Goal: Transaction & Acquisition: Purchase product/service

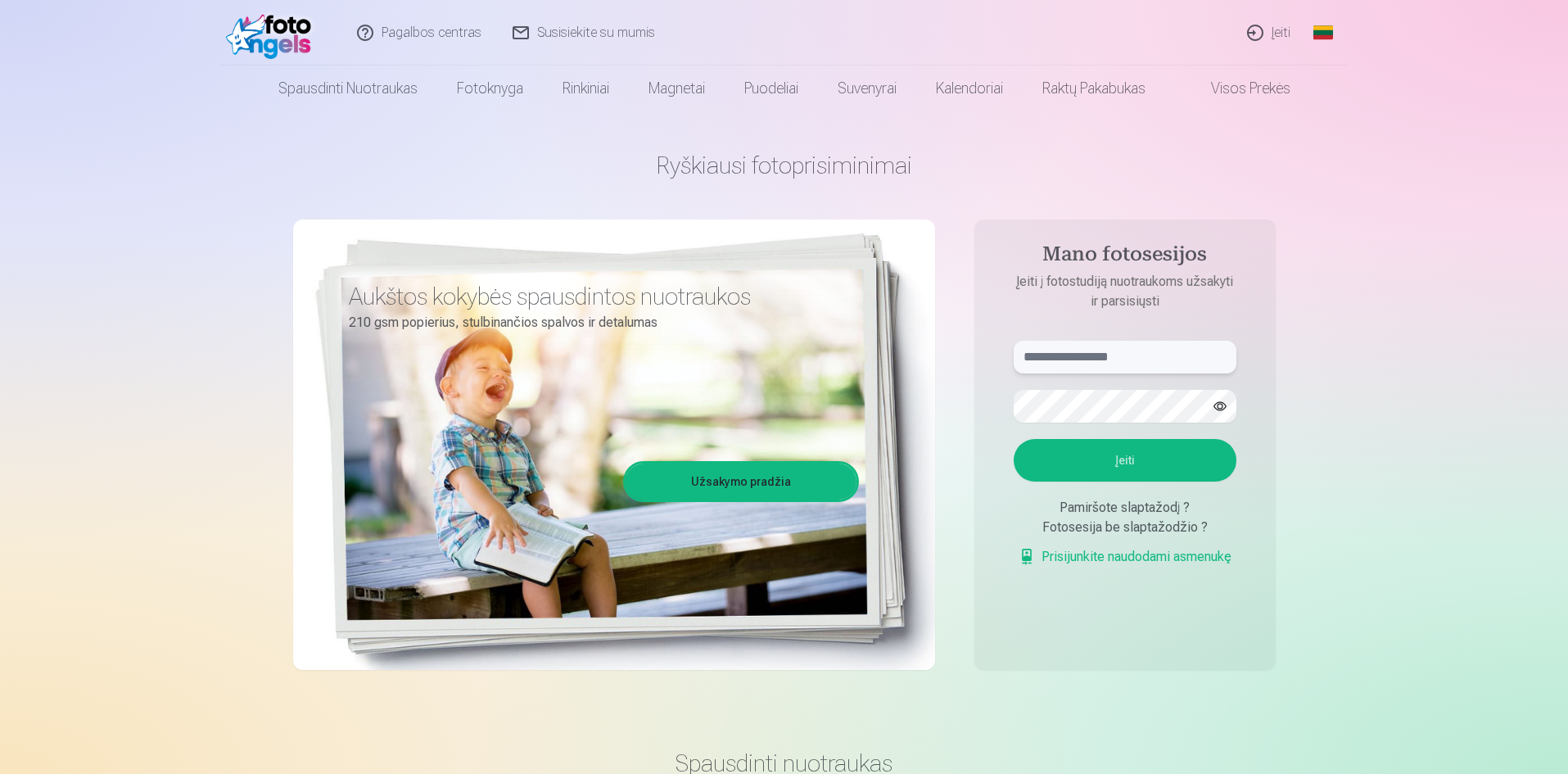
click at [1100, 360] on input "text" at bounding box center [1125, 357] width 223 height 33
type input "**********"
click at [1216, 405] on button "button" at bounding box center [1220, 406] width 31 height 31
click at [1145, 461] on button "Įeiti" at bounding box center [1125, 460] width 223 height 43
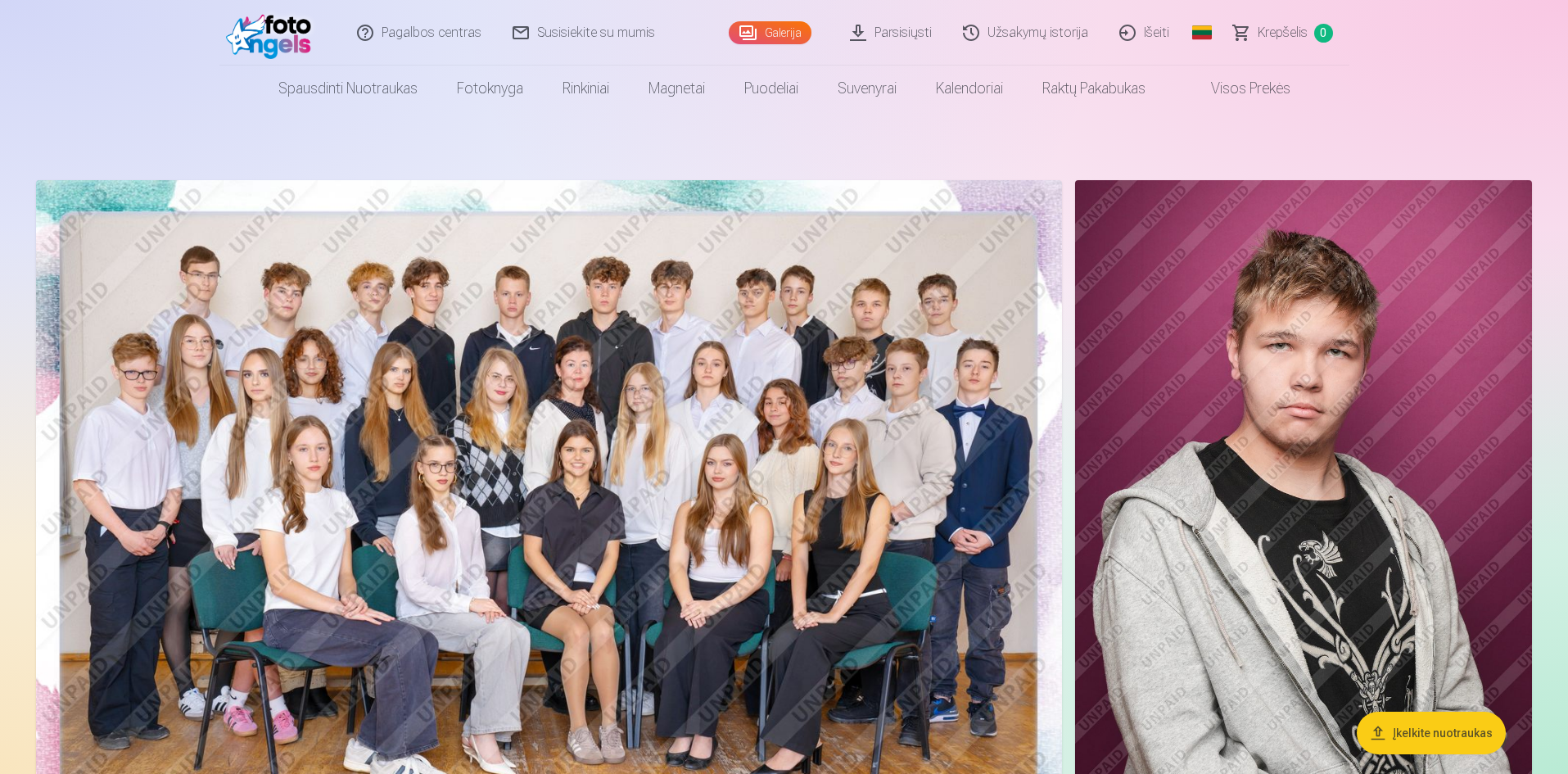
click at [747, 469] on img at bounding box center [548, 522] width 1026 height 684
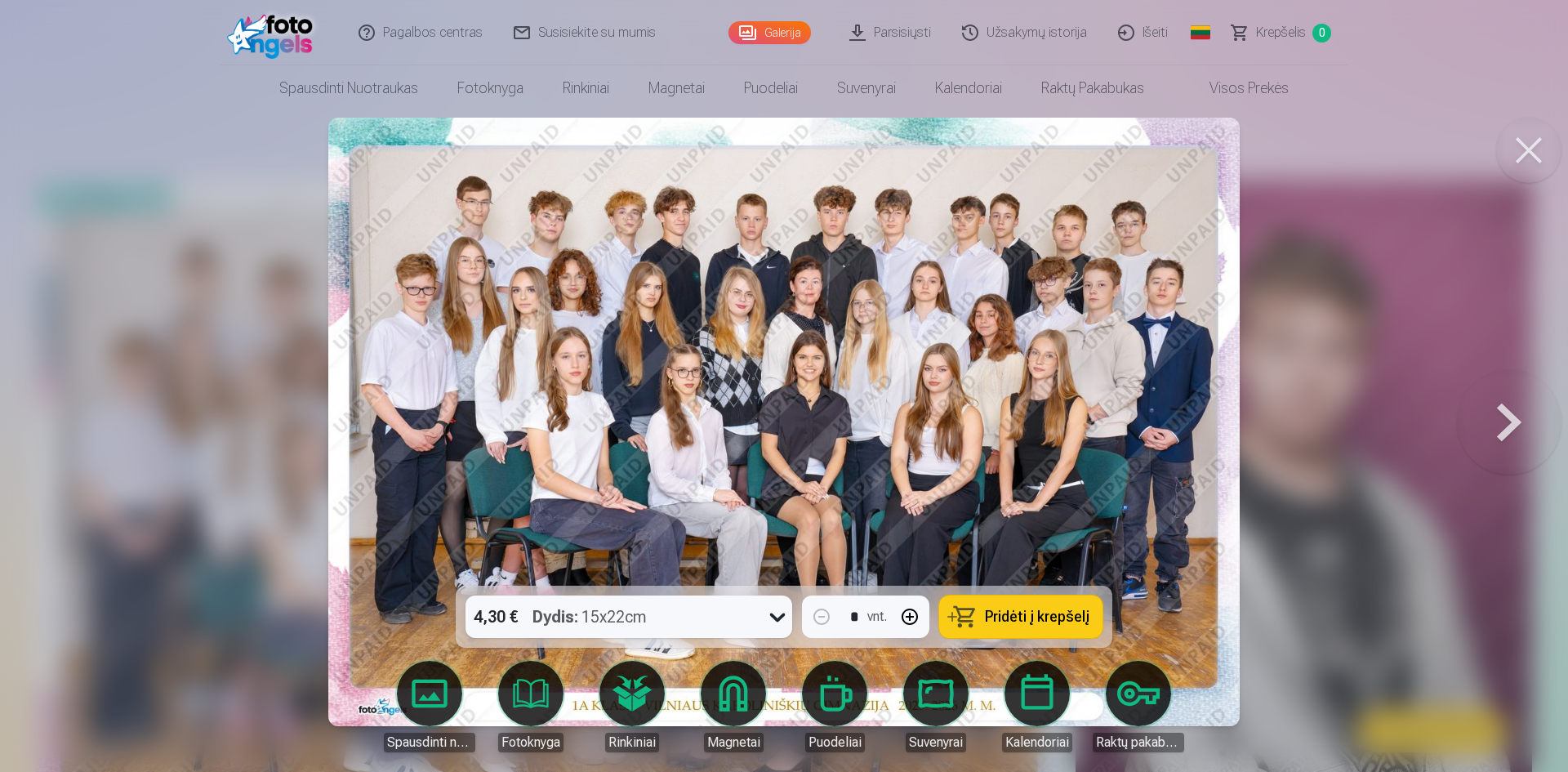
click at [768, 617] on icon at bounding box center [778, 616] width 26 height 26
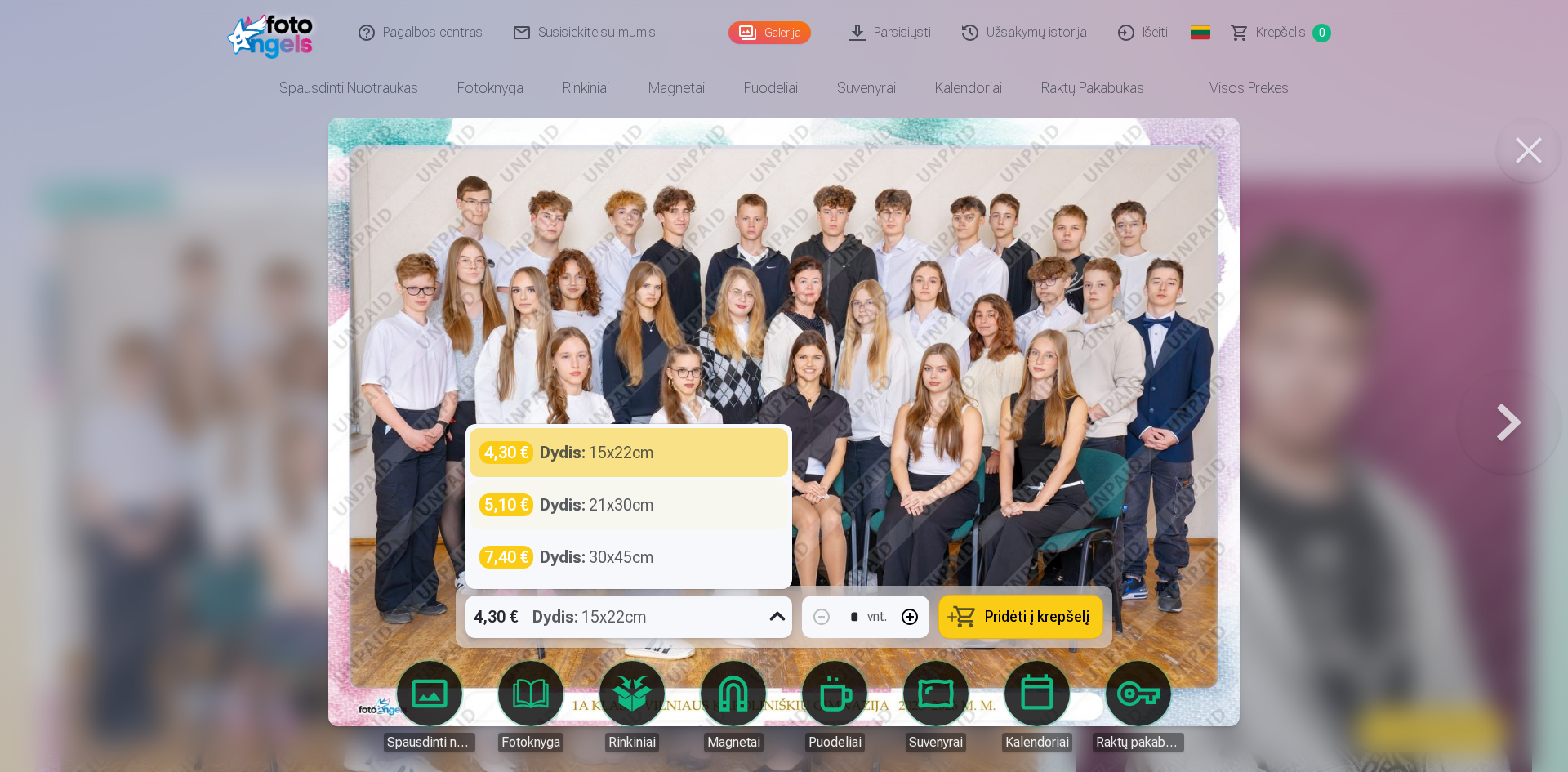
click at [650, 514] on div "Dydis : 21x30cm" at bounding box center [596, 504] width 114 height 23
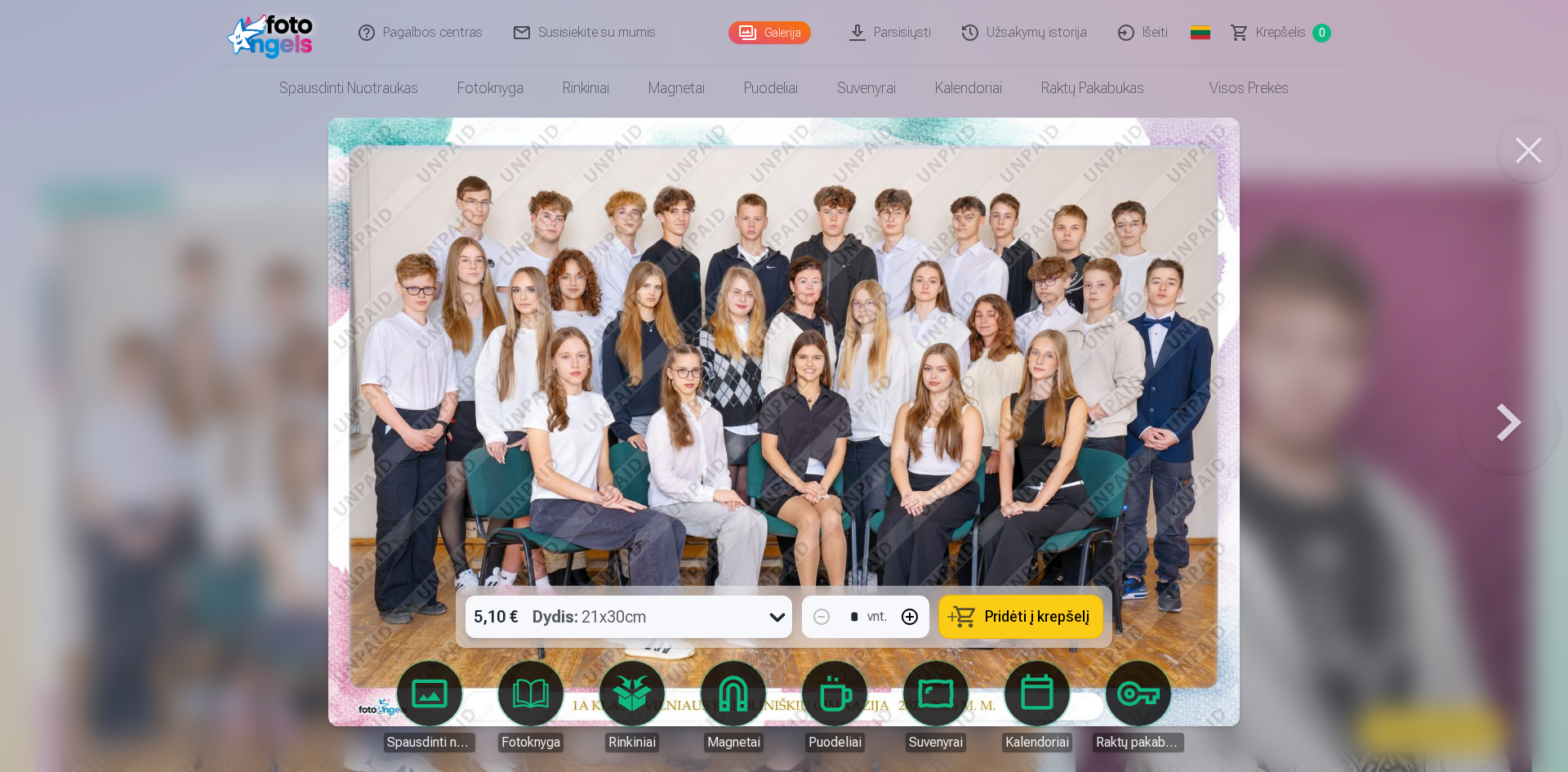
click at [1060, 622] on span "Pridėti į krepšelį" at bounding box center [1037, 616] width 105 height 15
click at [1508, 420] on button at bounding box center [1509, 421] width 105 height 294
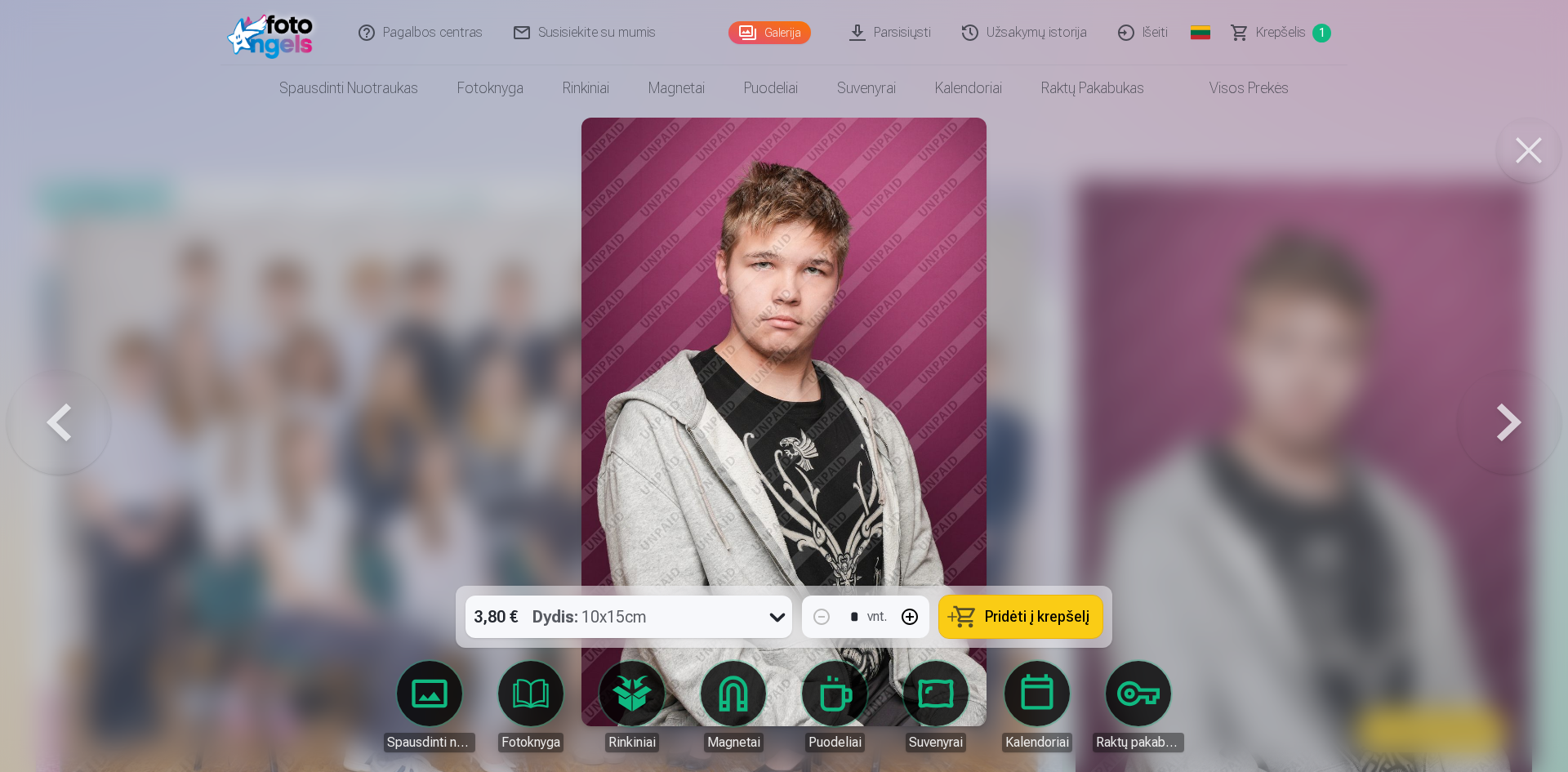
click at [1507, 420] on button at bounding box center [1509, 421] width 105 height 294
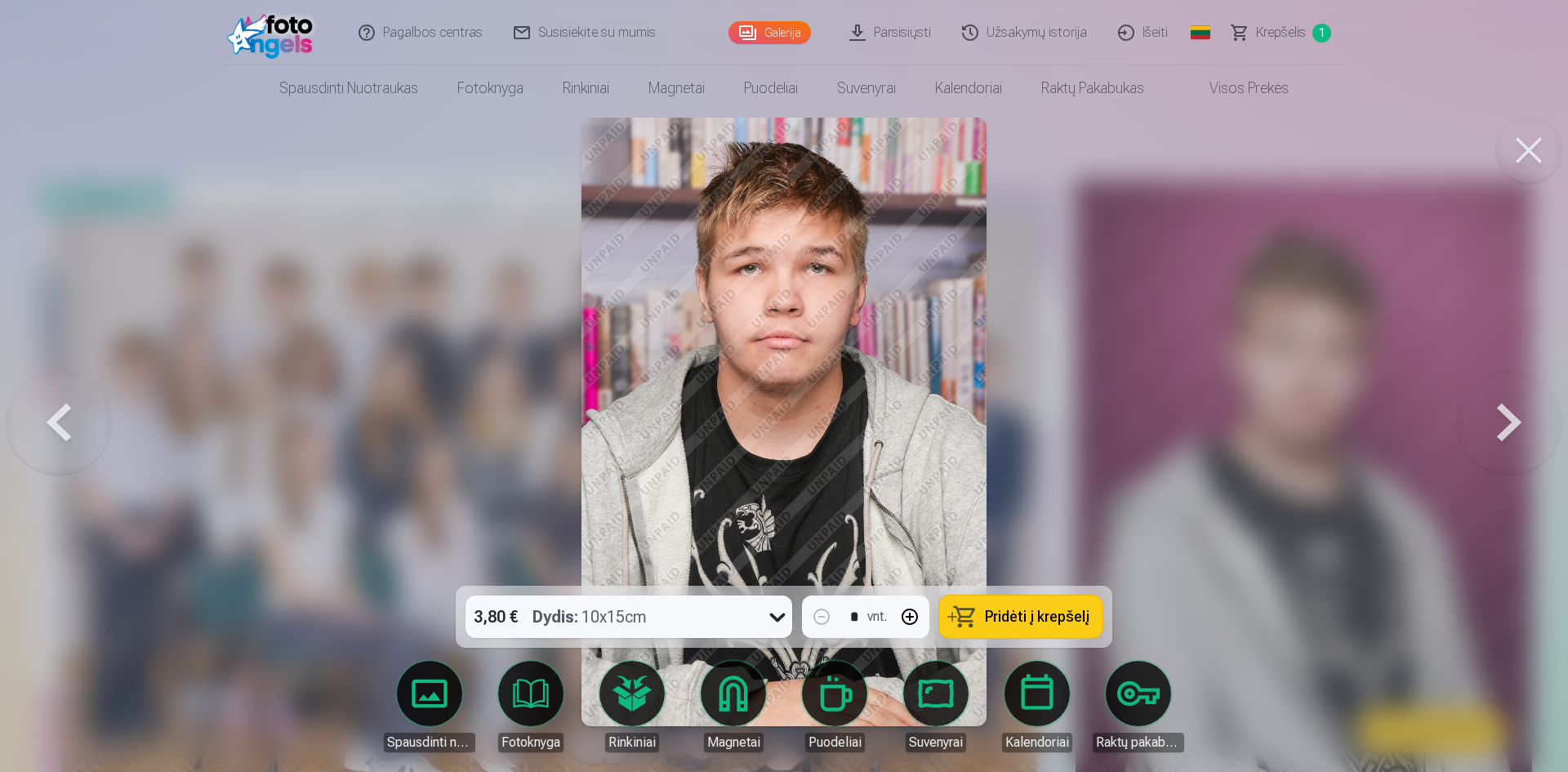
click at [1507, 420] on button at bounding box center [1509, 421] width 105 height 294
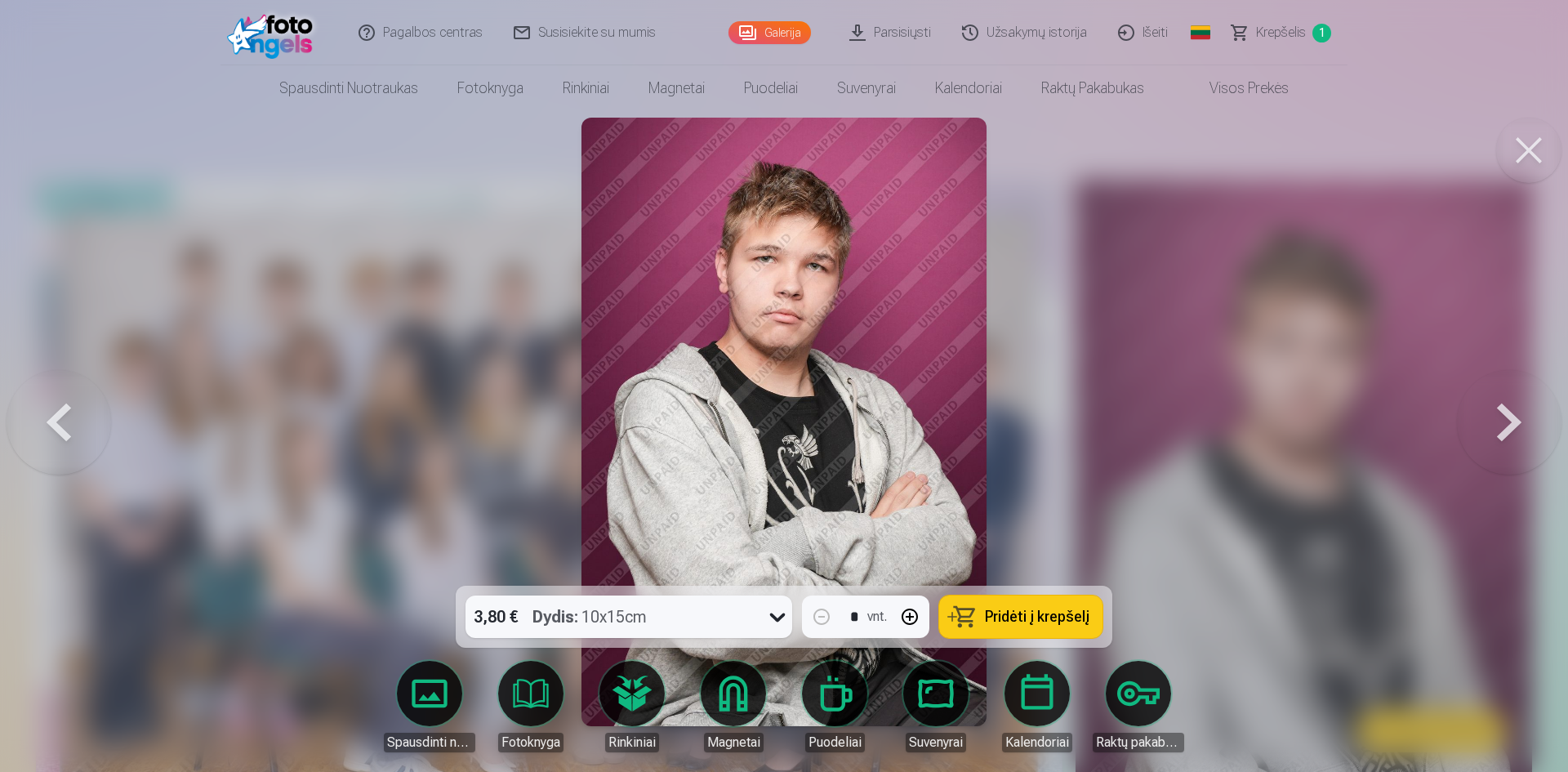
click at [1507, 420] on button at bounding box center [1509, 421] width 105 height 294
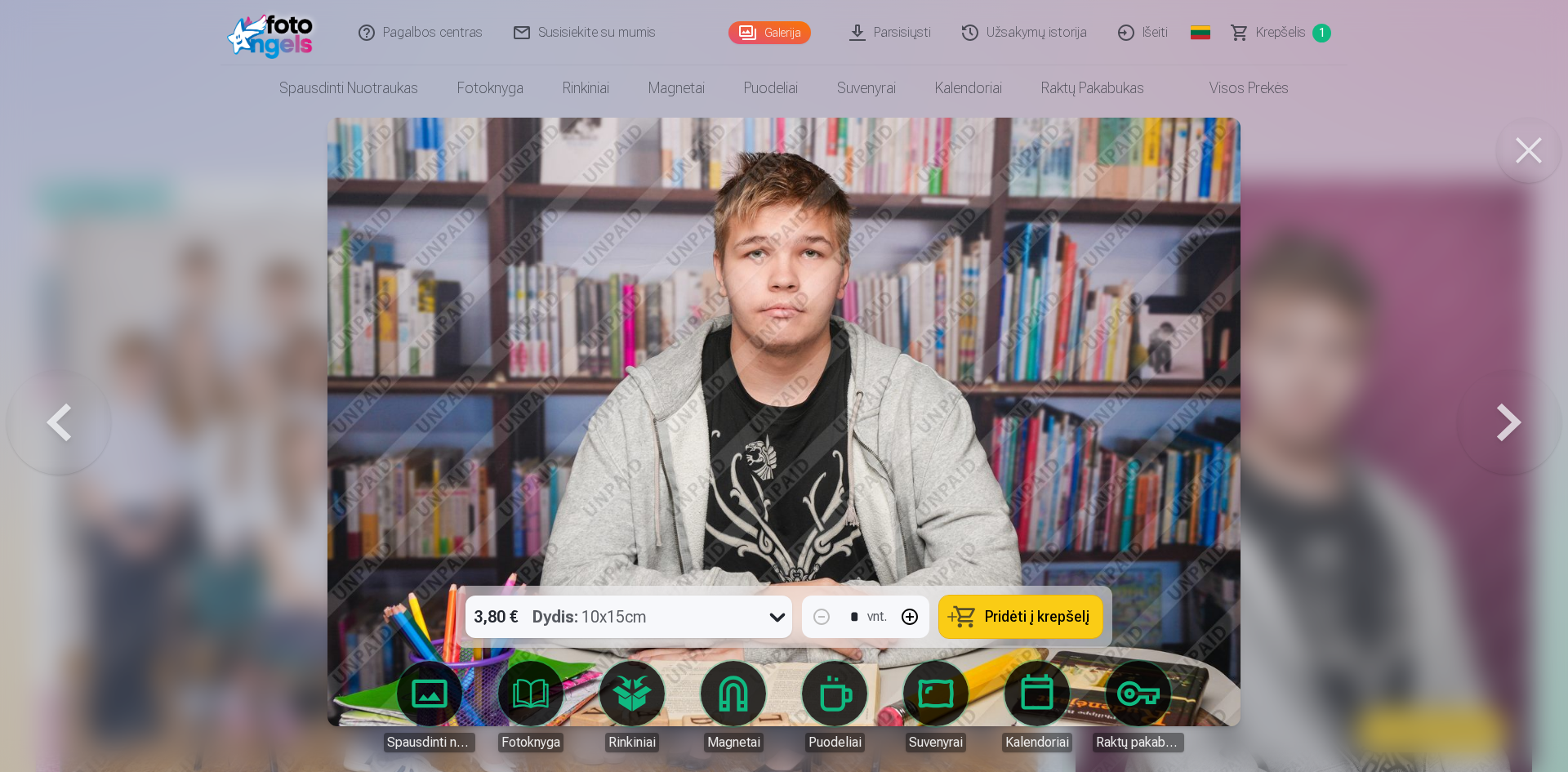
click at [1507, 420] on button at bounding box center [1509, 421] width 105 height 294
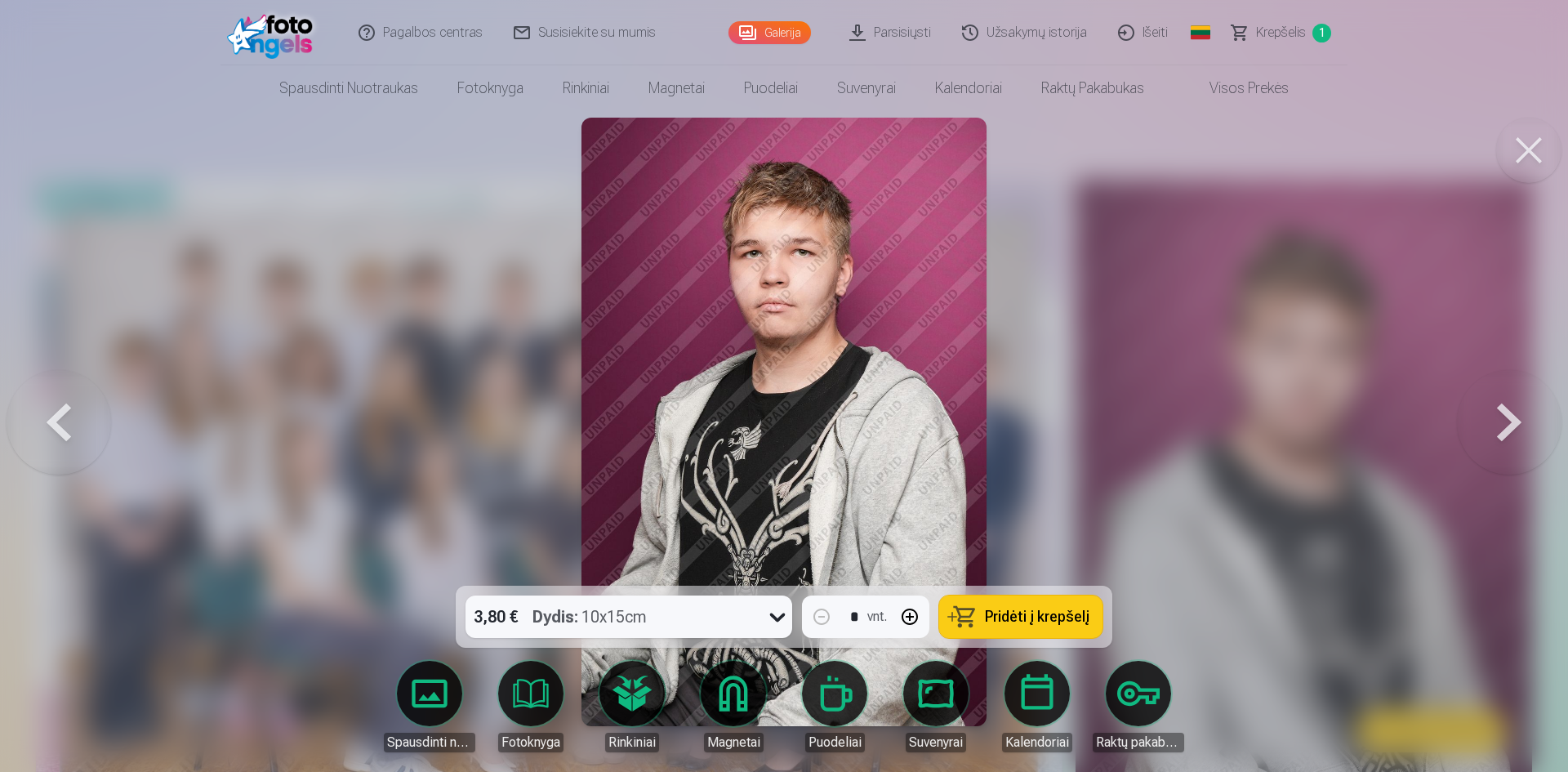
click at [1043, 622] on span "Pridėti į krepšelį" at bounding box center [1037, 616] width 105 height 15
click at [1499, 421] on button at bounding box center [1509, 421] width 105 height 294
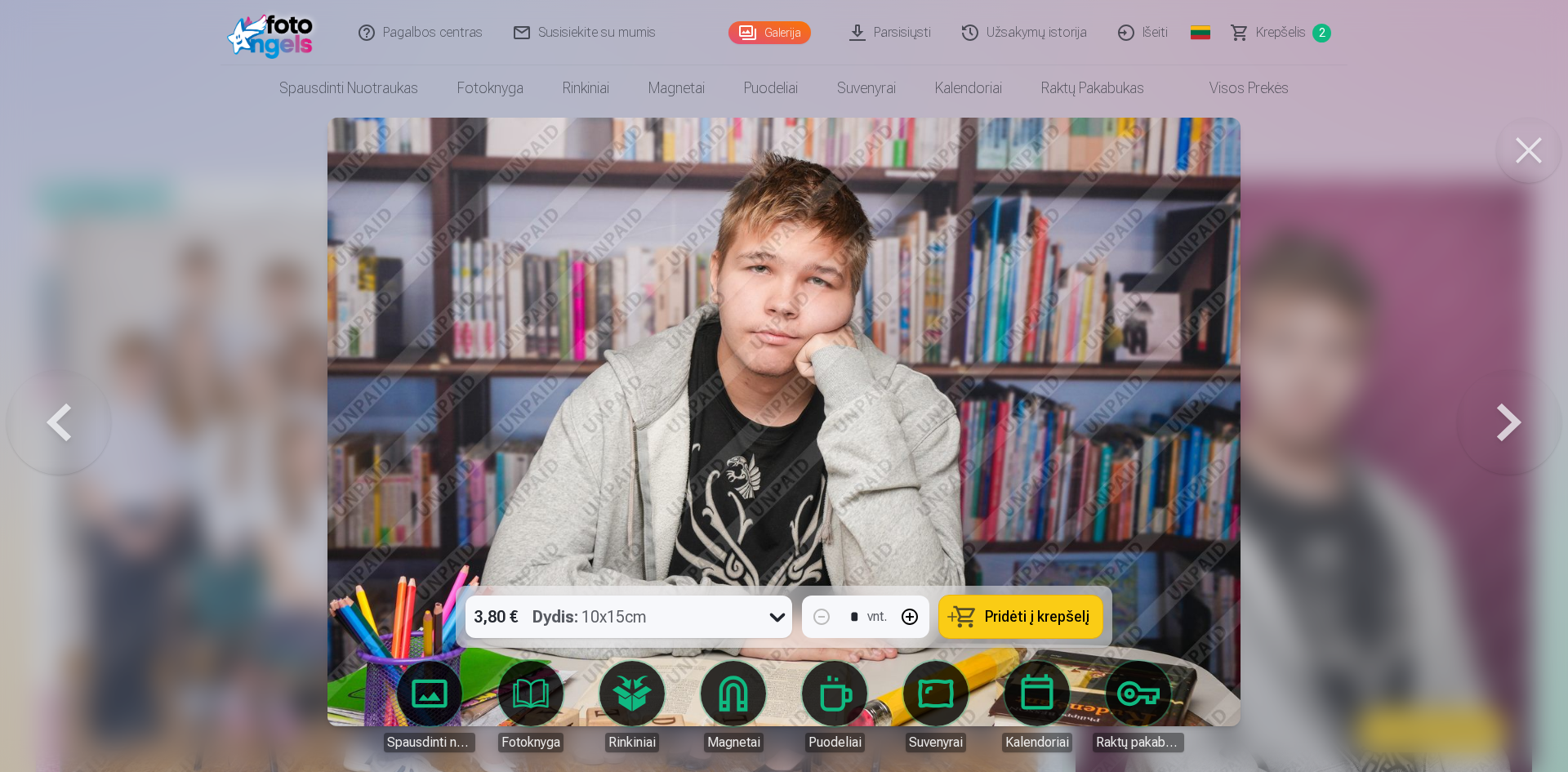
click at [1499, 421] on button at bounding box center [1509, 421] width 105 height 294
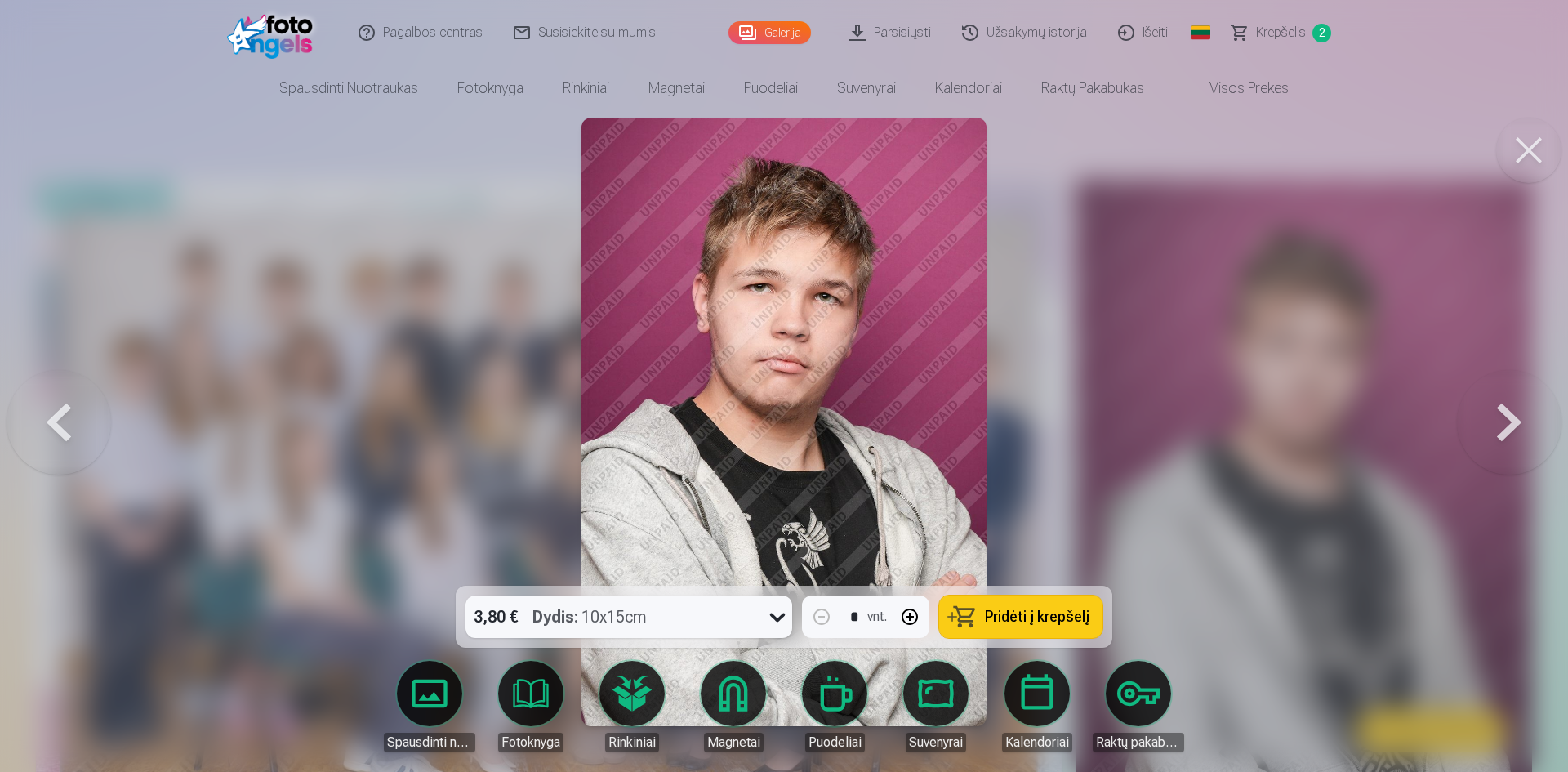
click at [1499, 421] on button at bounding box center [1509, 421] width 105 height 294
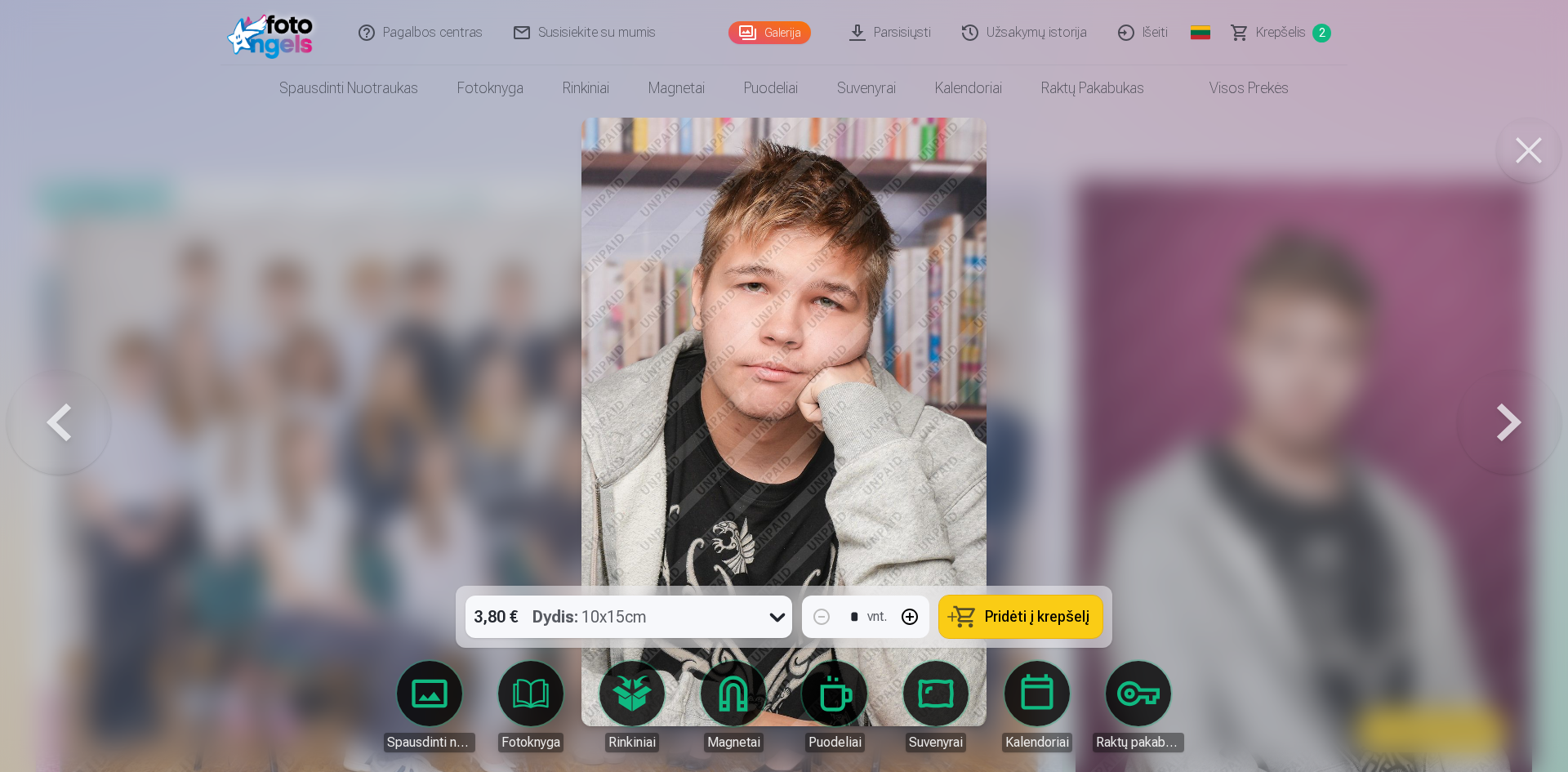
click at [1499, 421] on button at bounding box center [1509, 421] width 105 height 294
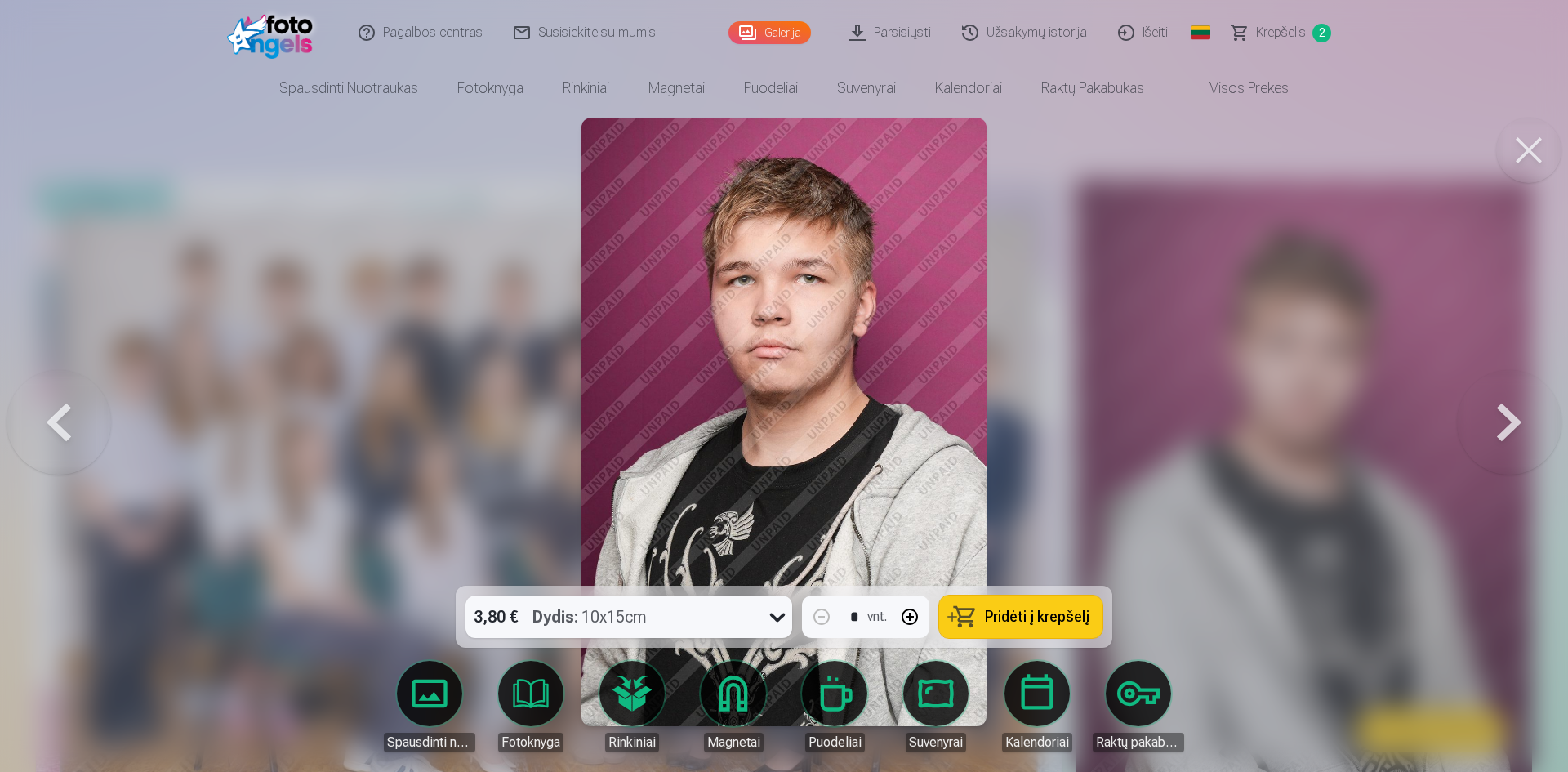
click at [1499, 421] on button at bounding box center [1509, 421] width 105 height 294
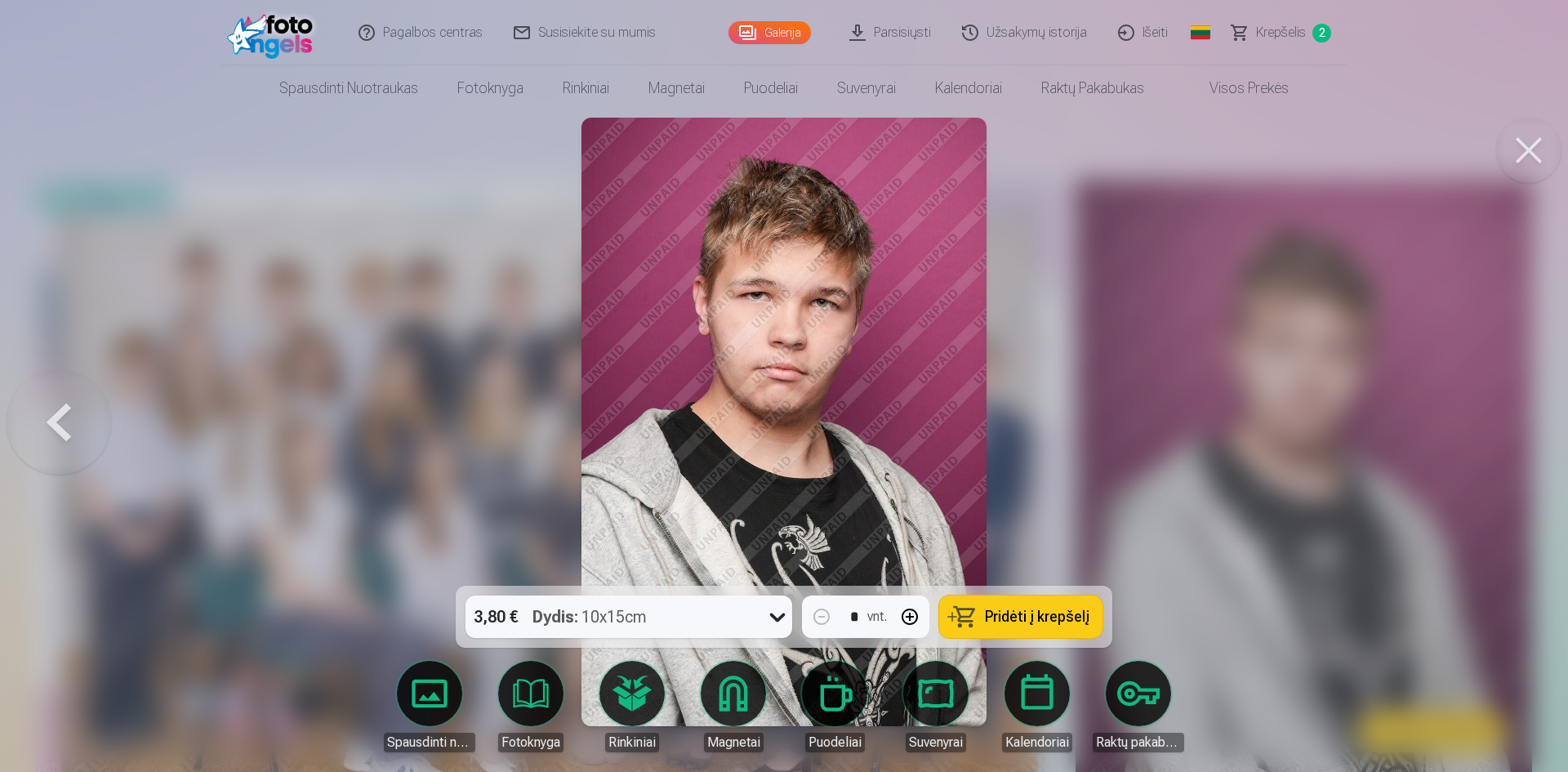
click at [1499, 421] on div at bounding box center [784, 386] width 1568 height 772
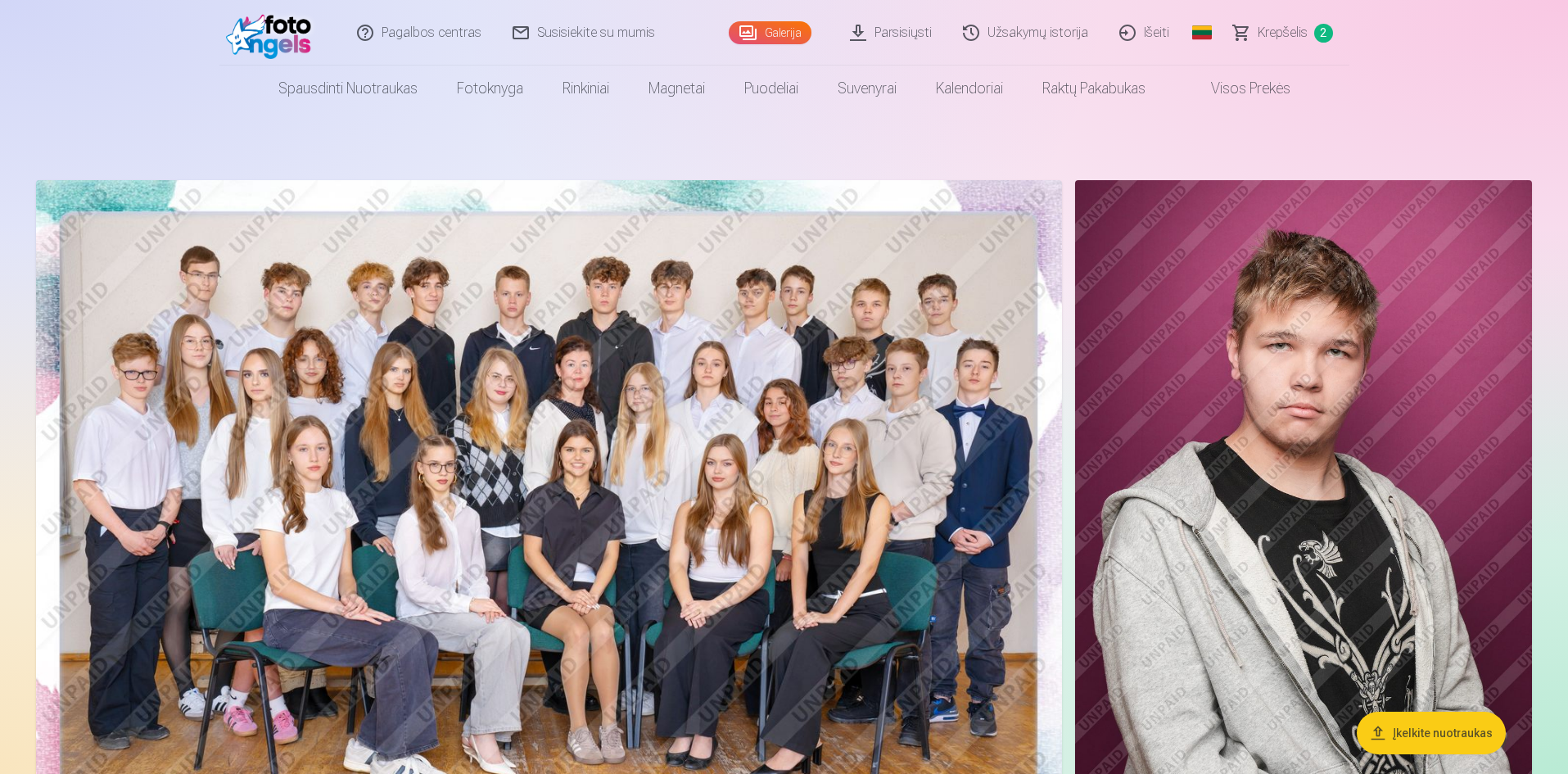
click at [1459, 486] on img at bounding box center [1303, 523] width 457 height 685
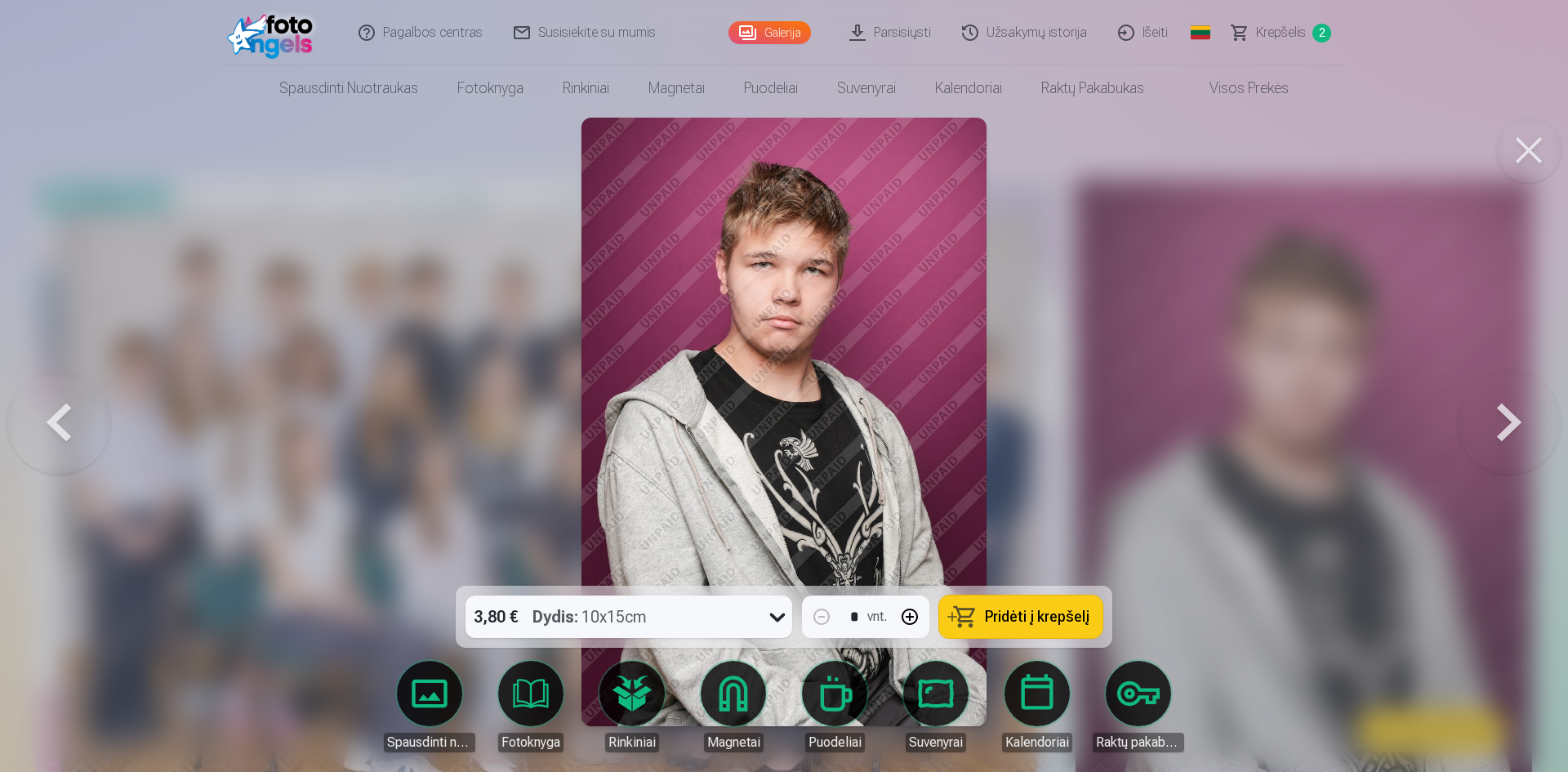
click at [1492, 422] on button at bounding box center [1509, 421] width 105 height 294
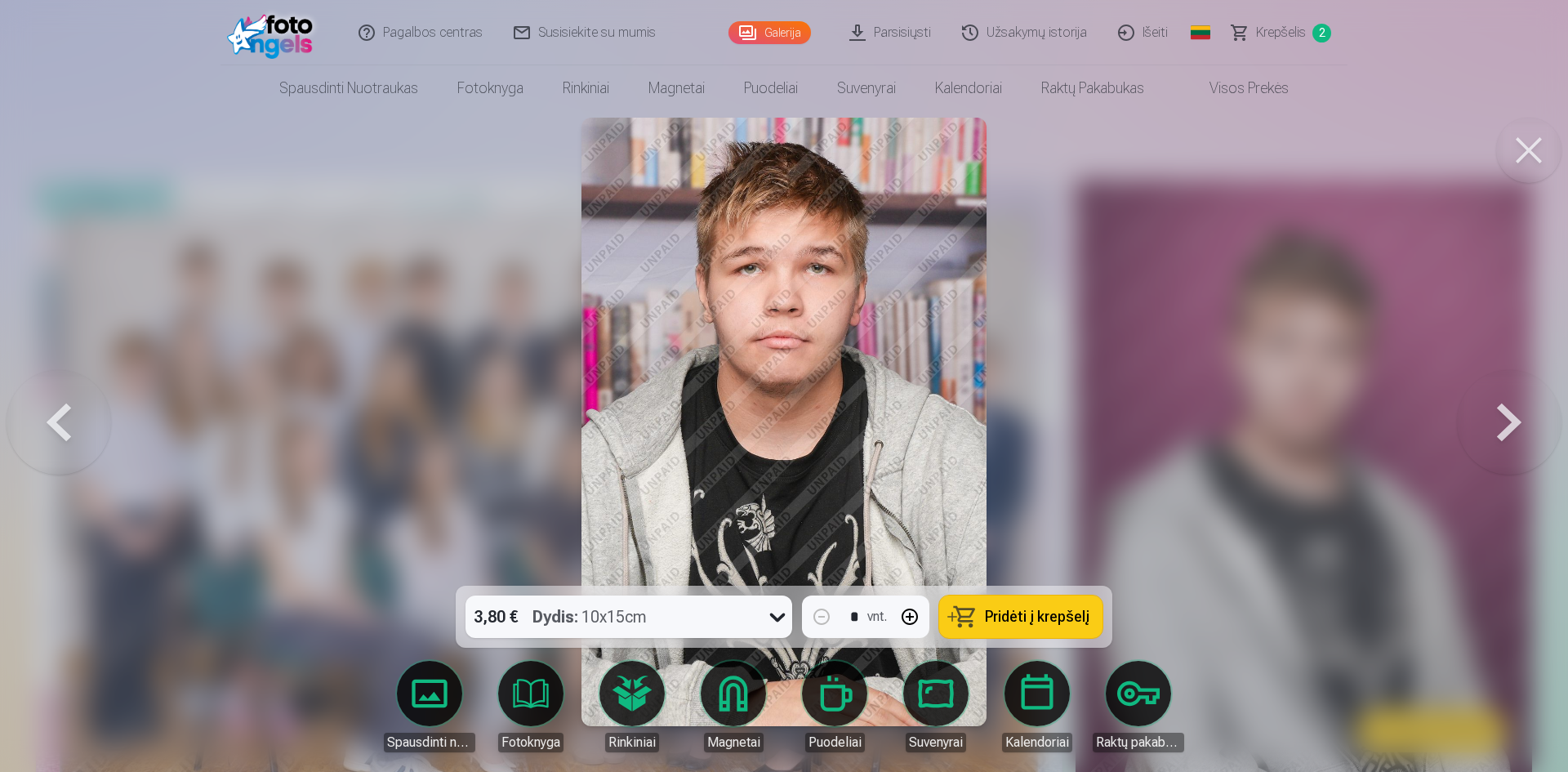
click at [1488, 424] on button at bounding box center [1509, 421] width 105 height 294
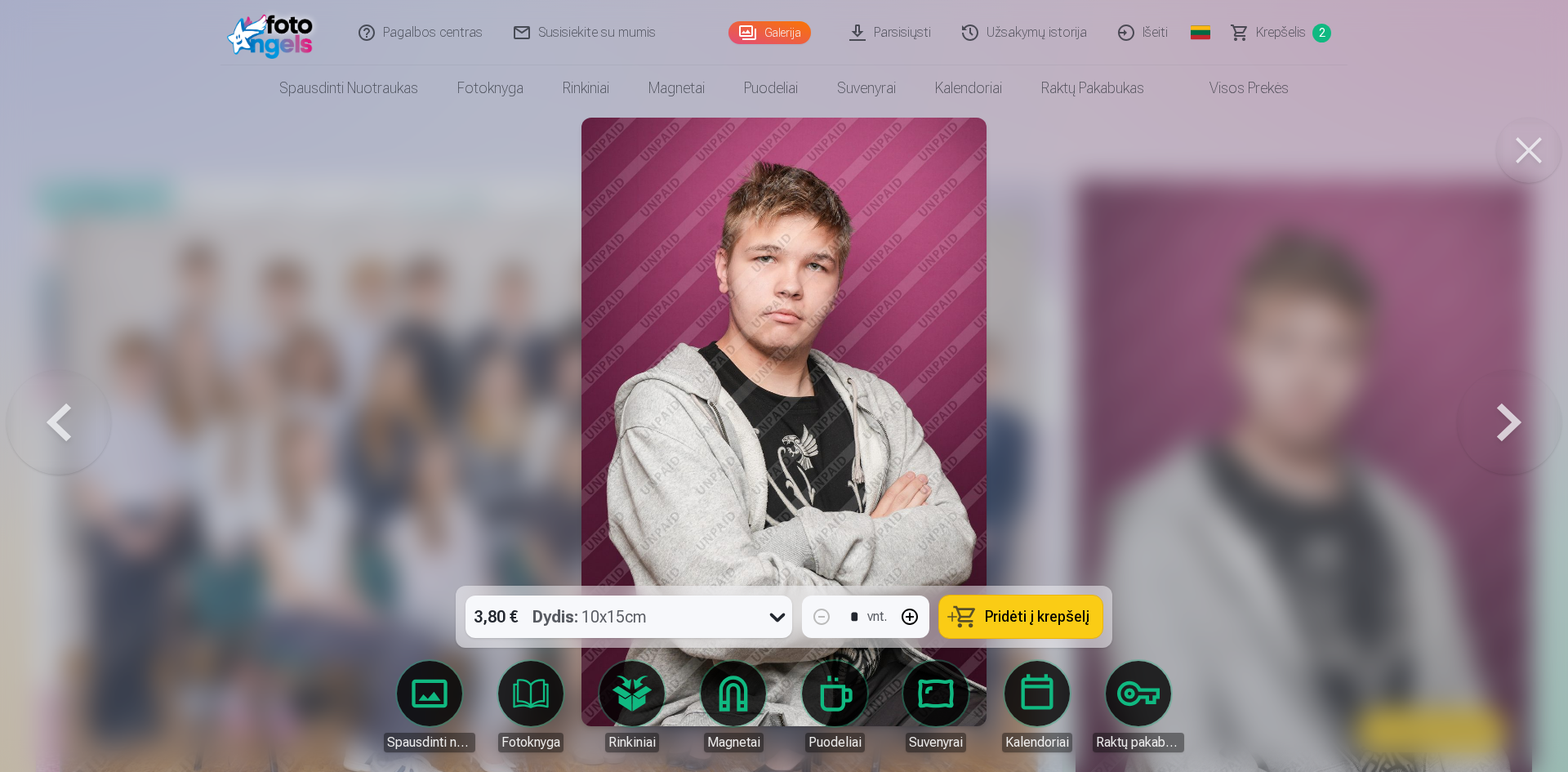
click at [1488, 424] on button at bounding box center [1509, 421] width 105 height 294
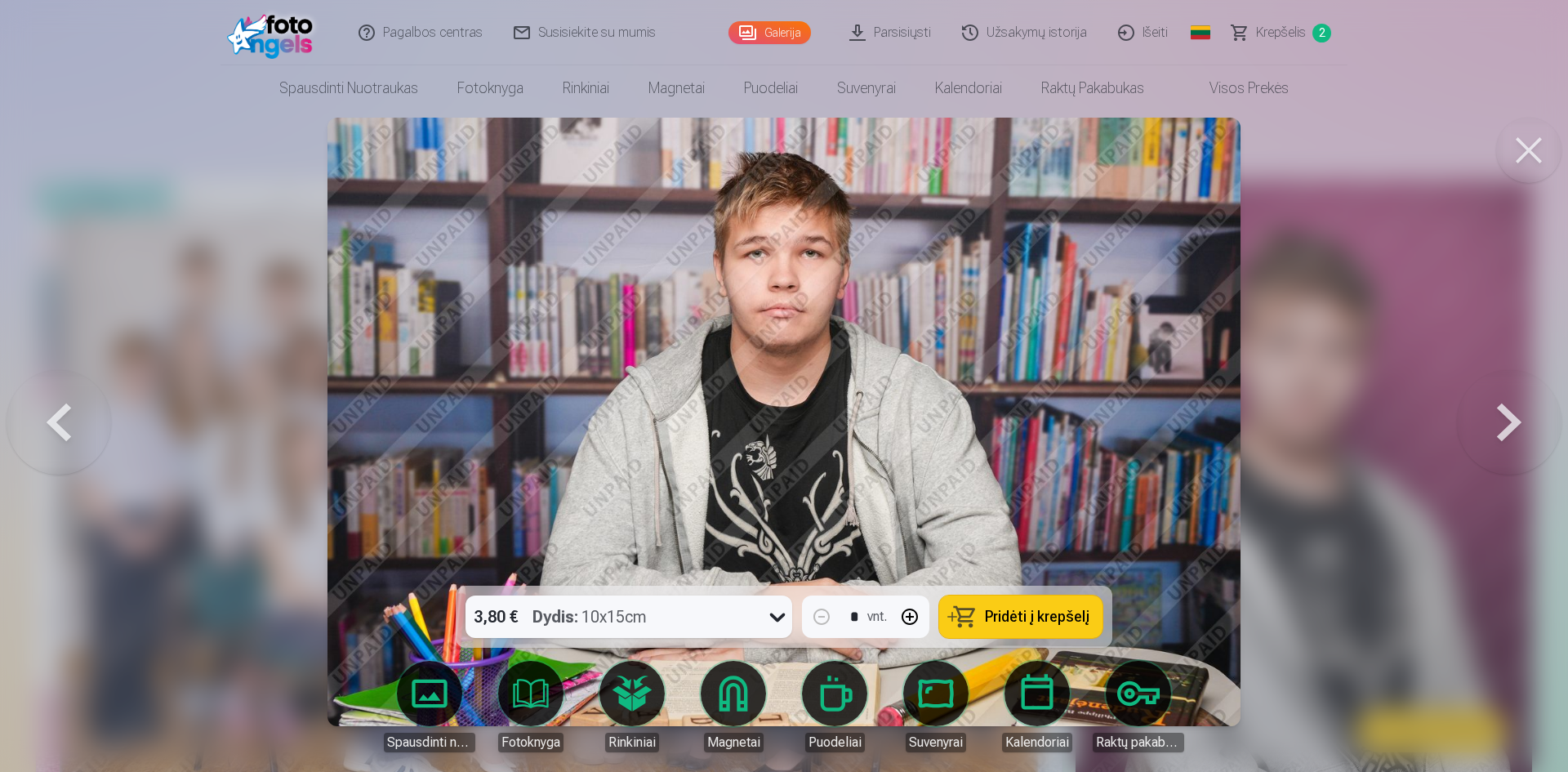
click at [1040, 614] on span "Pridėti į krepšelį" at bounding box center [1037, 616] width 105 height 15
click at [1504, 422] on button at bounding box center [1509, 421] width 105 height 294
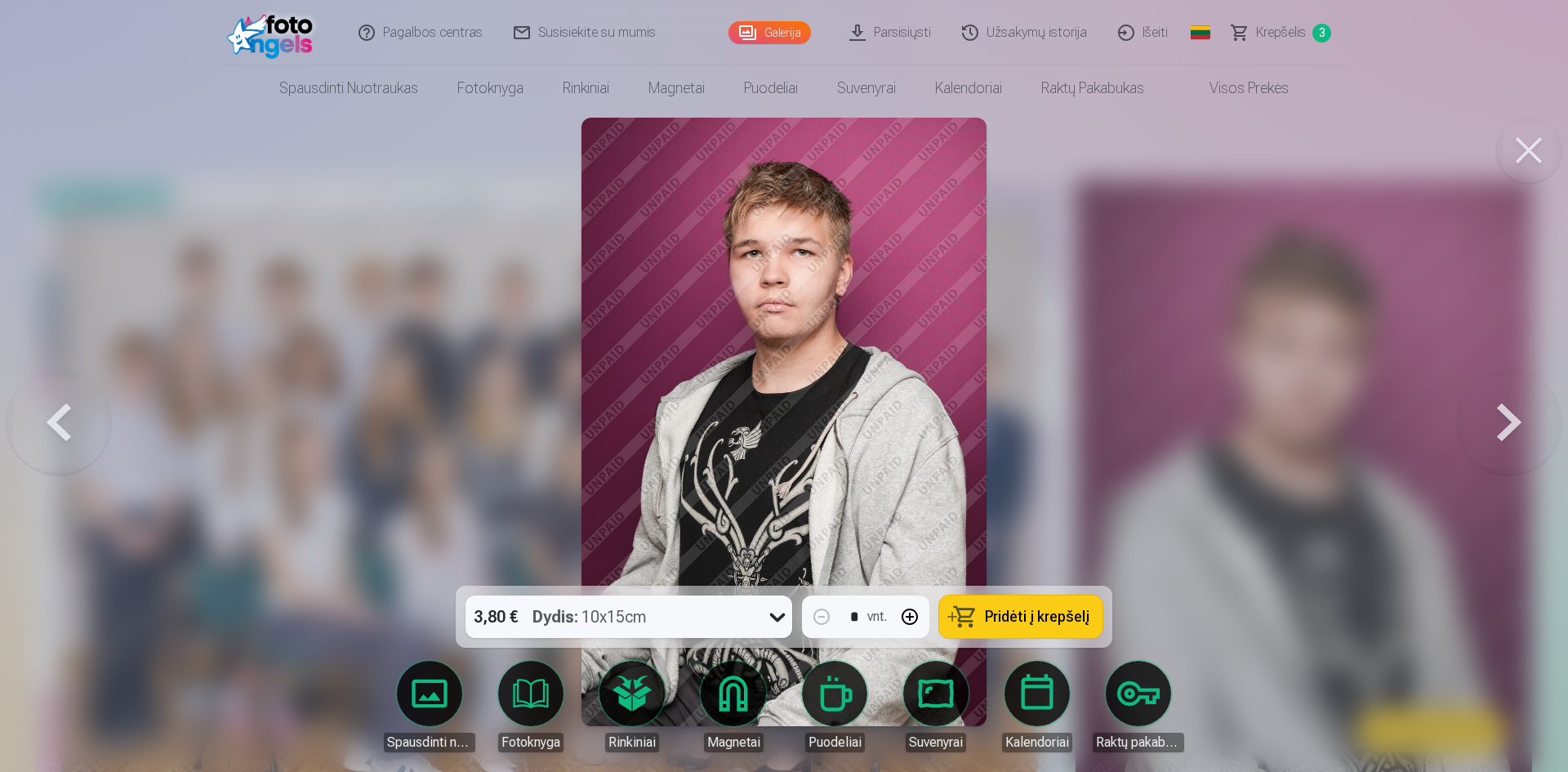
click at [1496, 424] on button at bounding box center [1509, 421] width 105 height 294
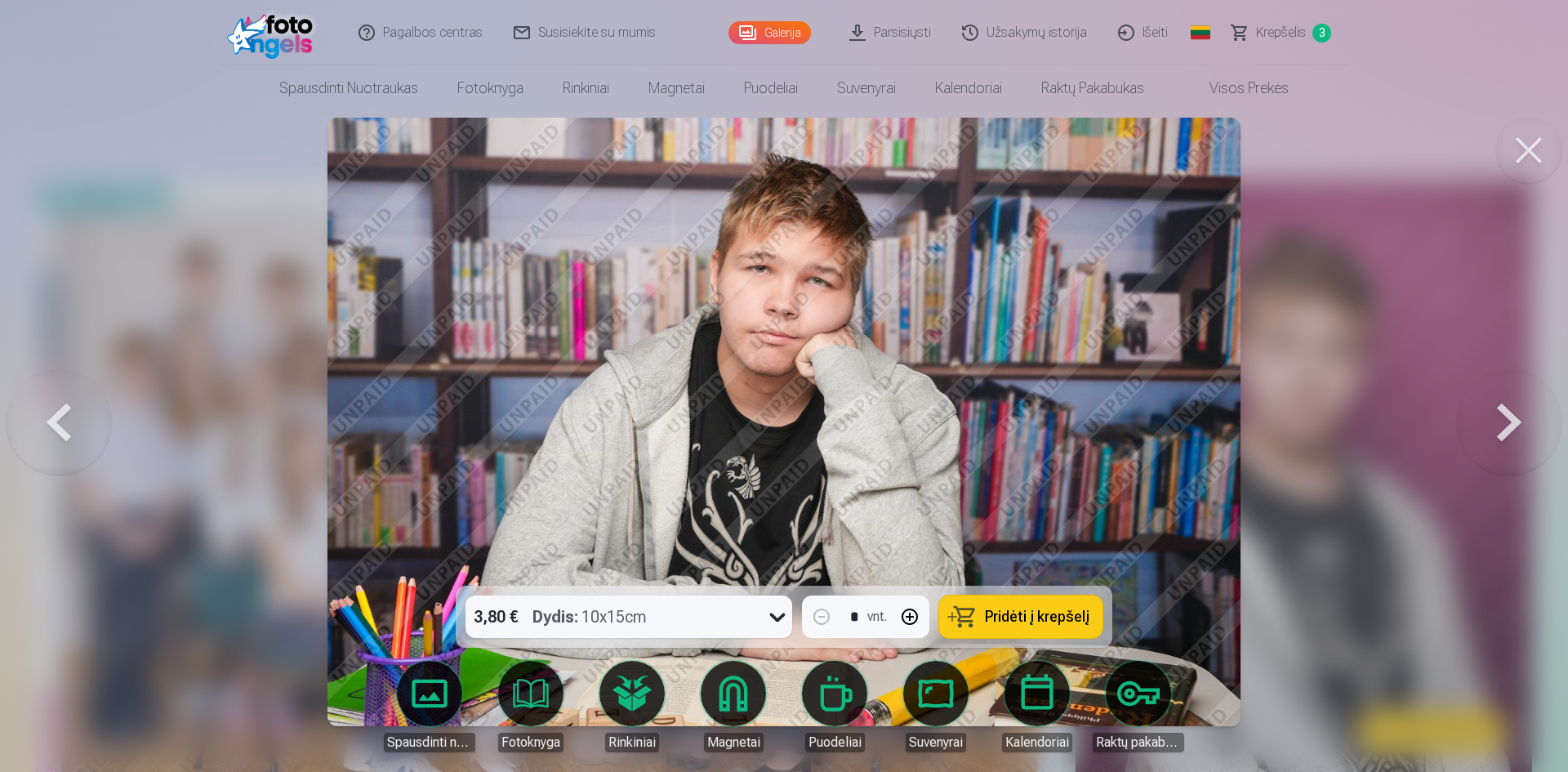
click at [1496, 424] on button at bounding box center [1509, 421] width 105 height 294
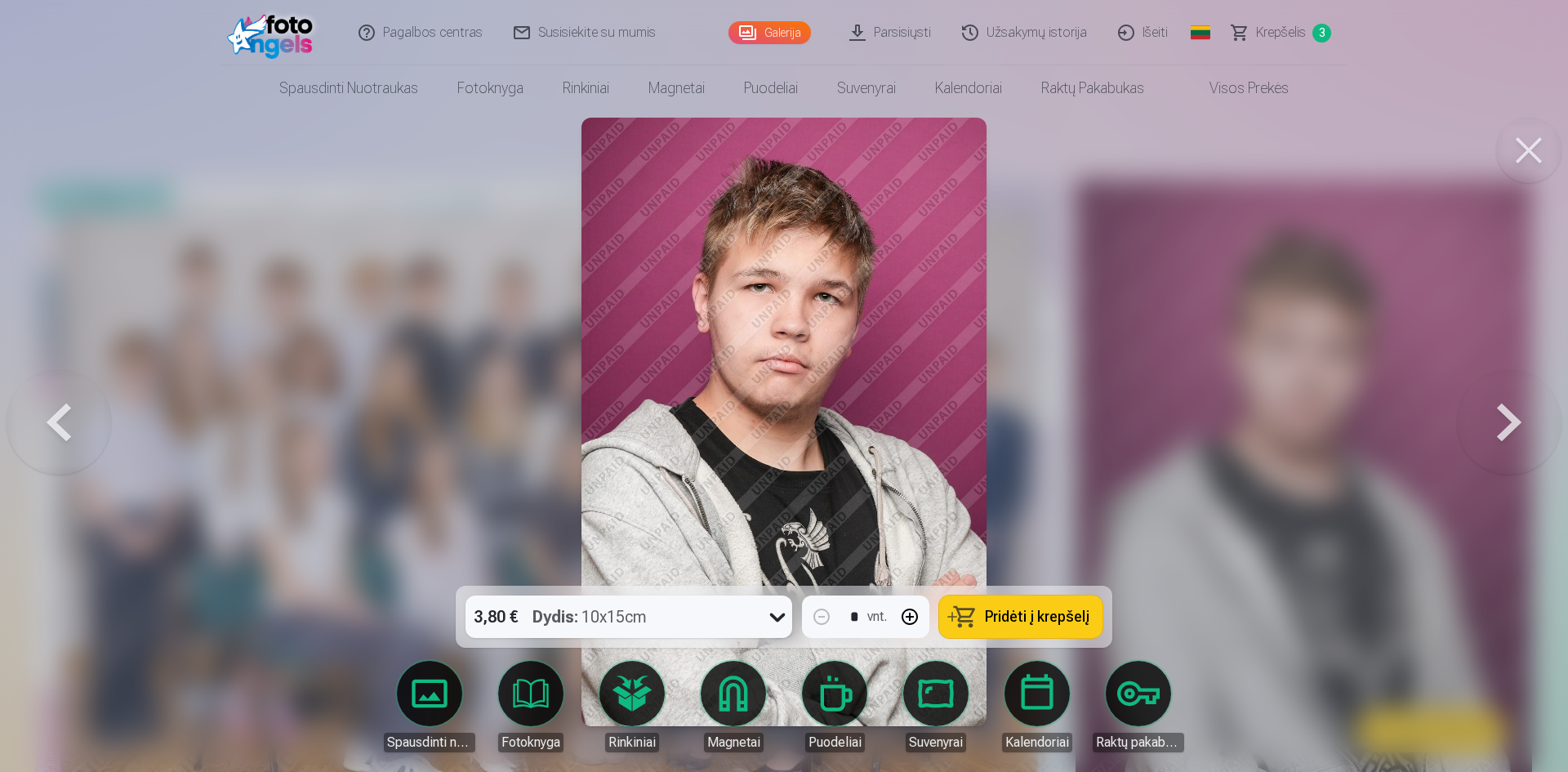
click at [1496, 424] on button at bounding box center [1509, 421] width 105 height 294
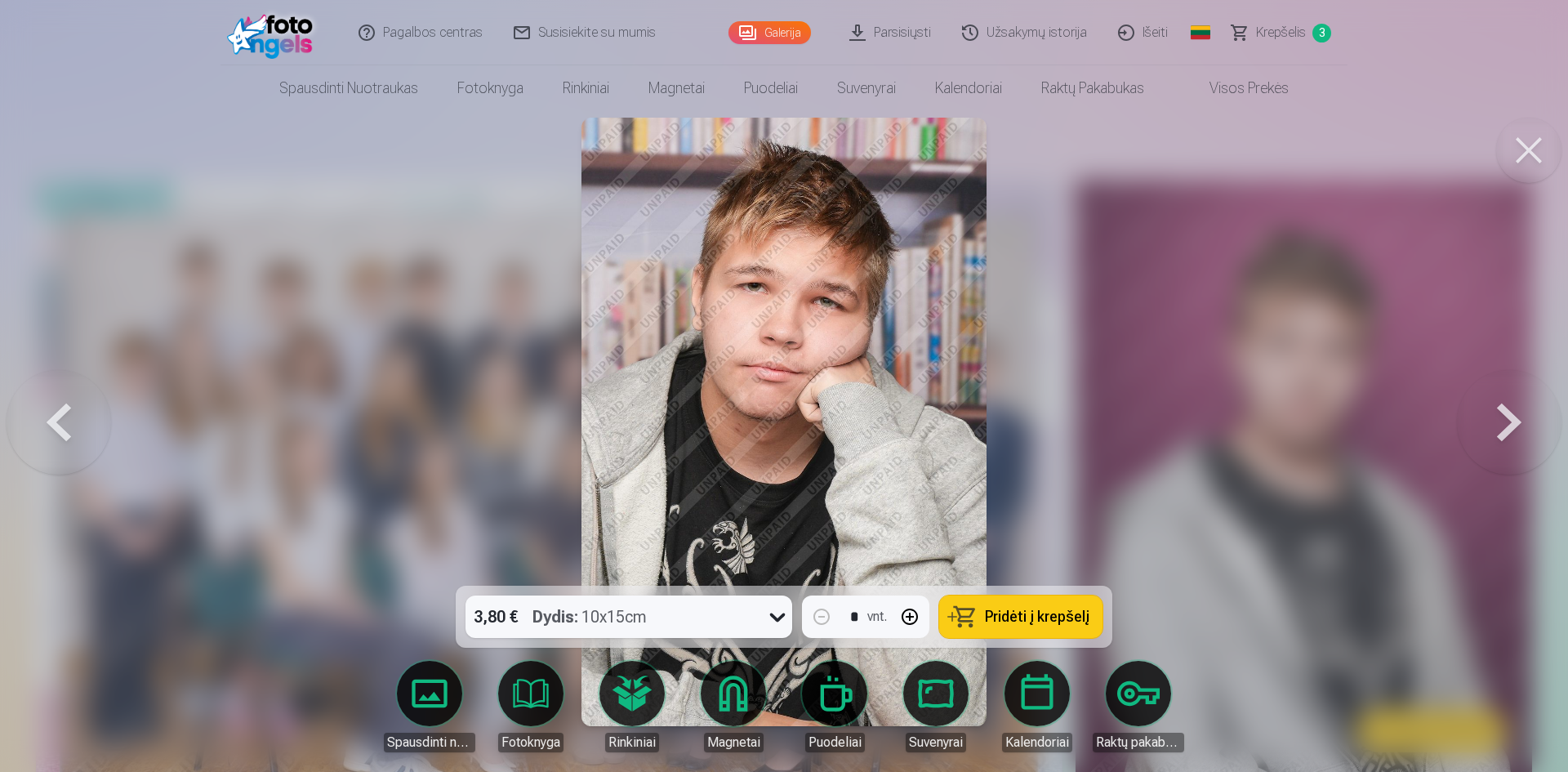
click at [65, 423] on button at bounding box center [58, 421] width 105 height 294
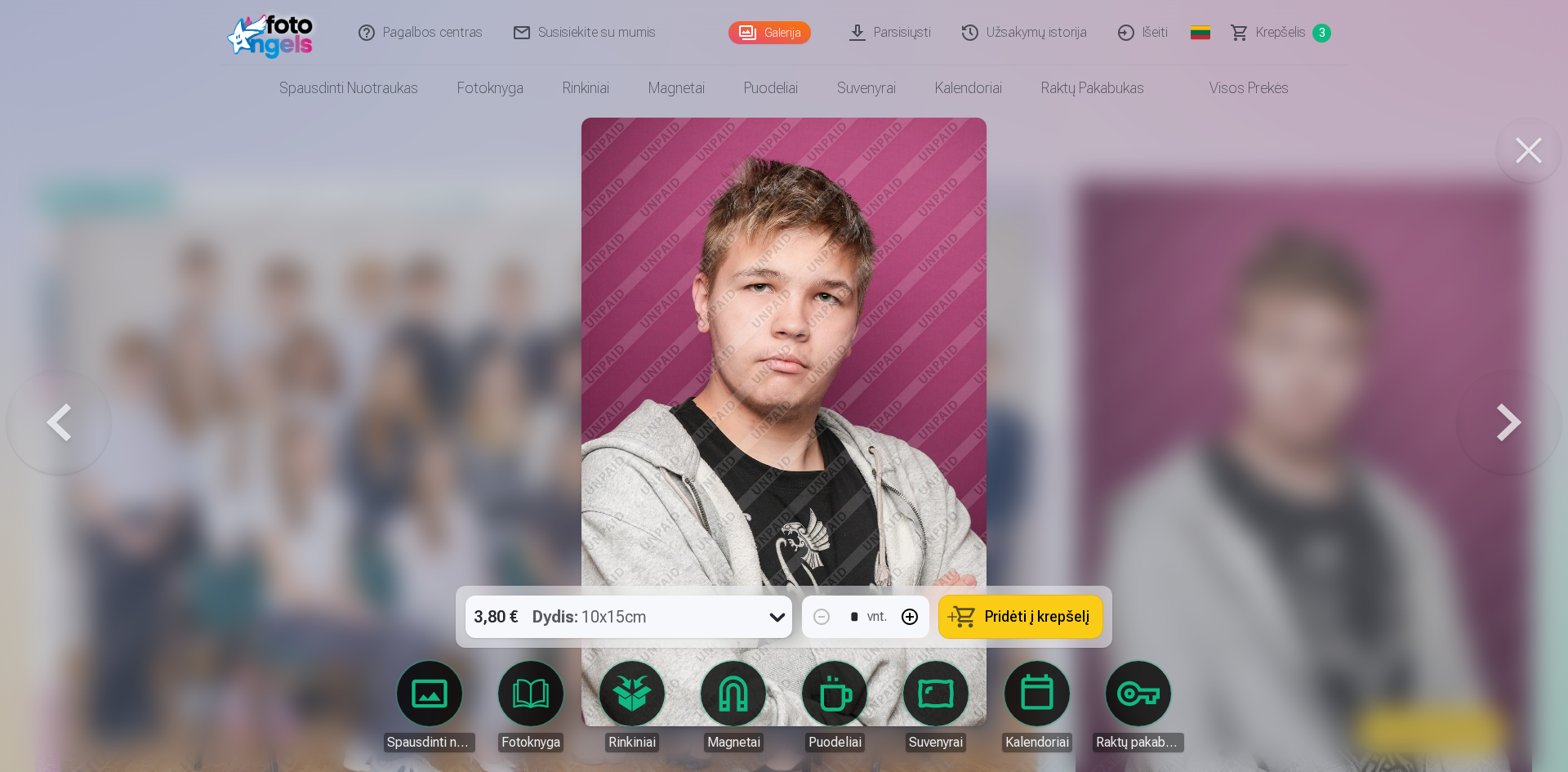
click at [65, 423] on button at bounding box center [58, 421] width 105 height 294
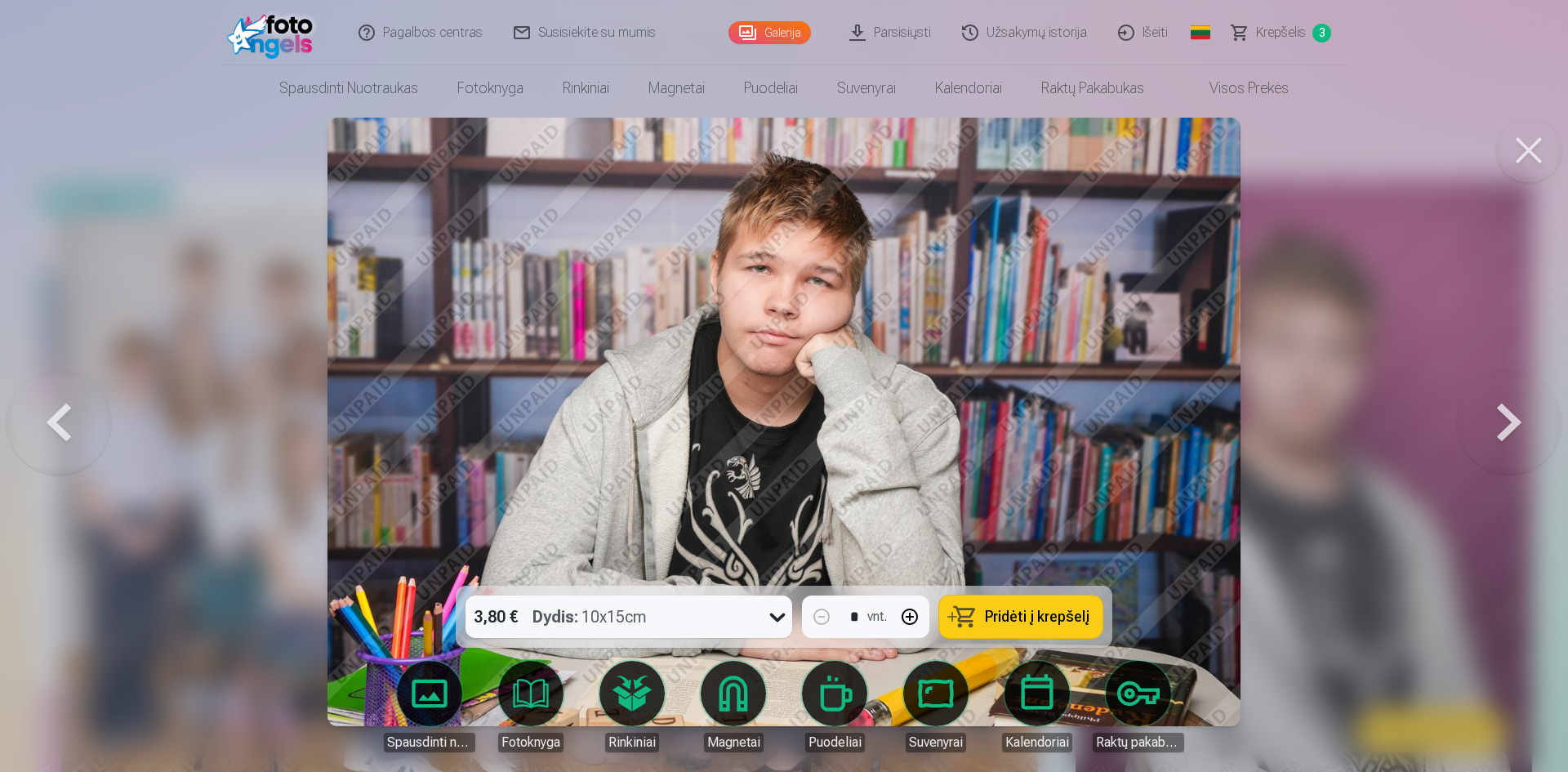
click at [1500, 429] on button at bounding box center [1509, 421] width 105 height 294
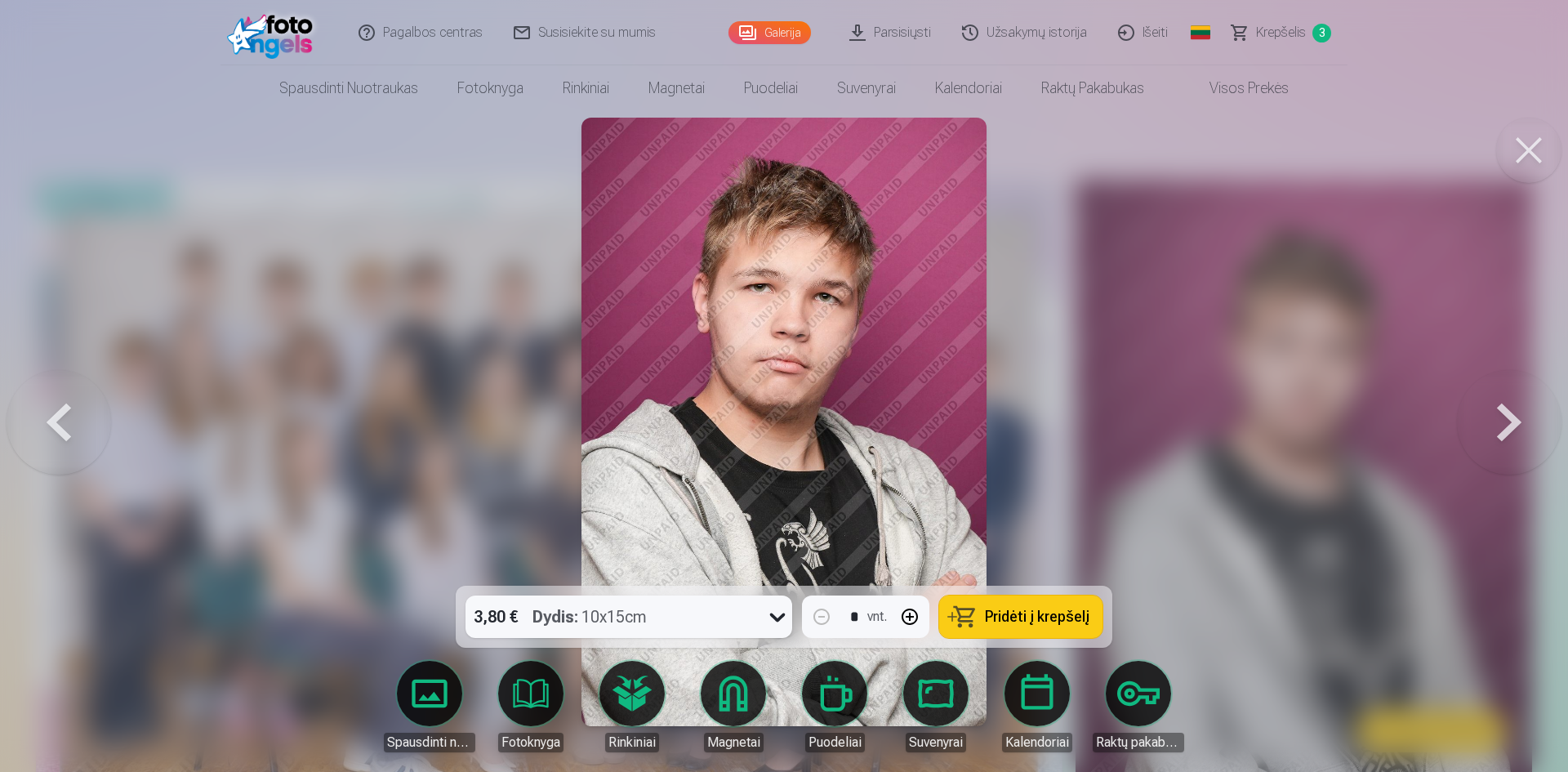
click at [1500, 429] on button at bounding box center [1509, 421] width 105 height 294
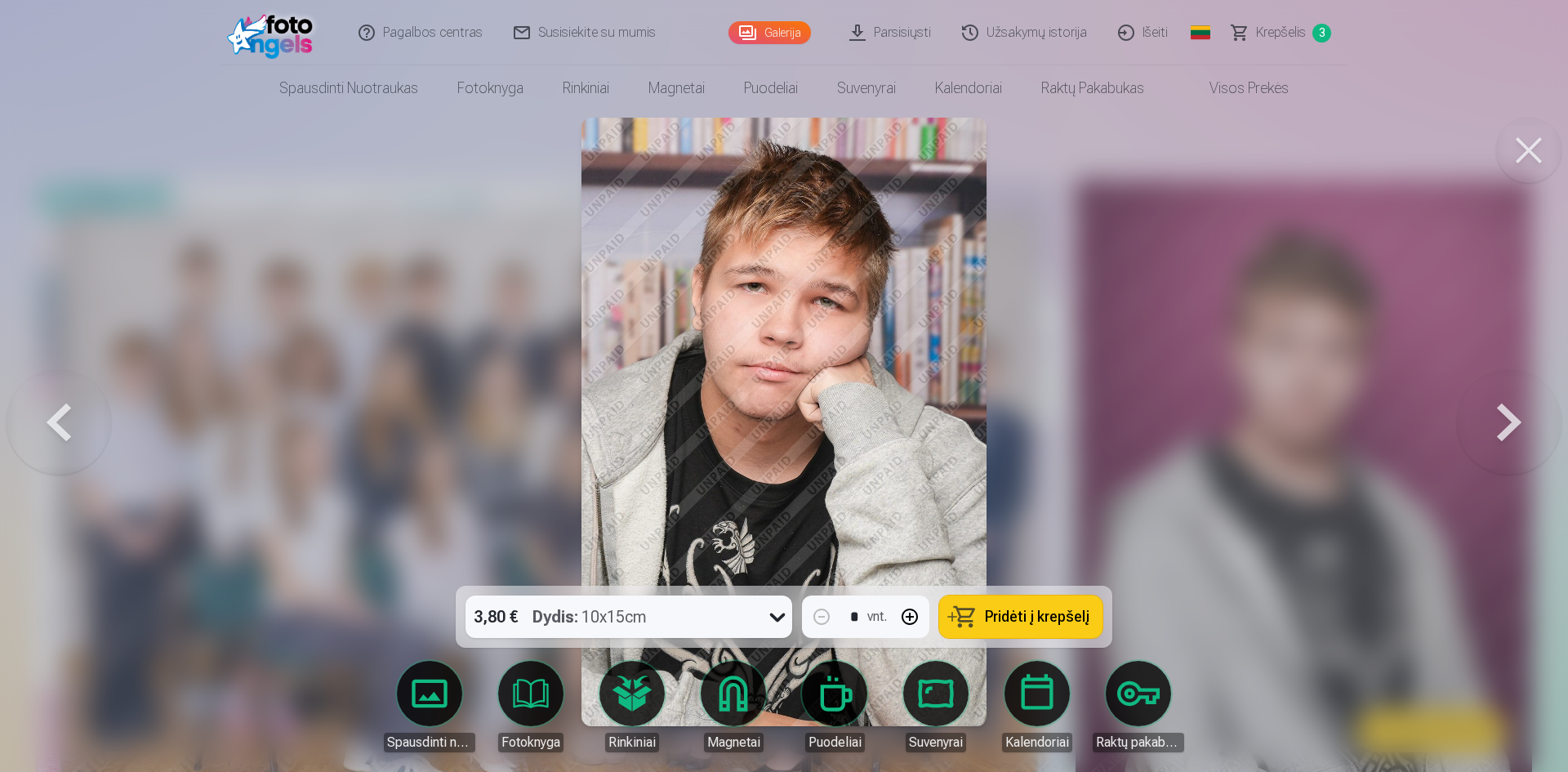
click at [1021, 616] on span "Pridėti į krepšelį" at bounding box center [1037, 616] width 105 height 15
click at [1511, 419] on button at bounding box center [1509, 421] width 105 height 294
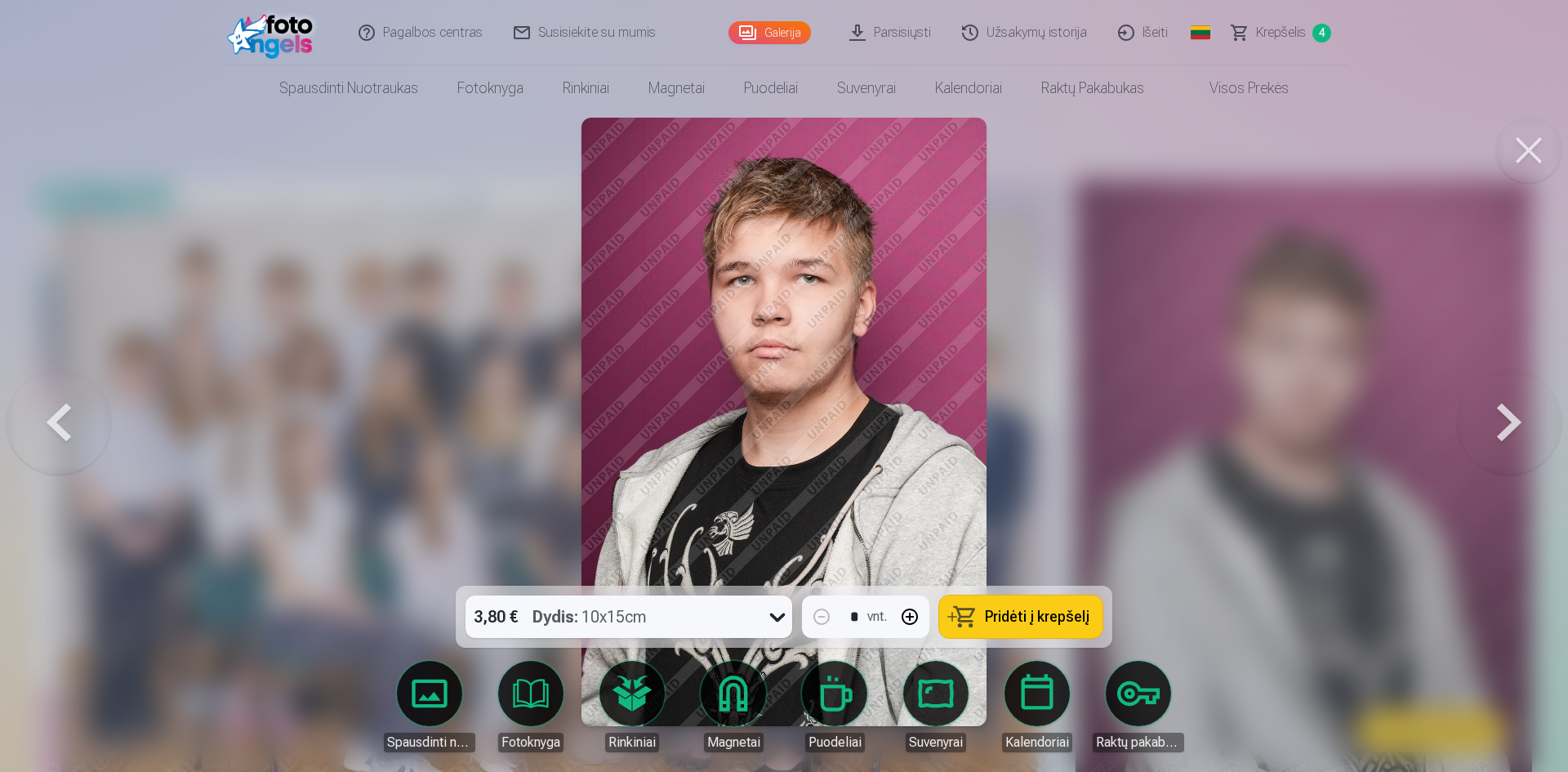
click at [1511, 419] on button at bounding box center [1509, 421] width 105 height 294
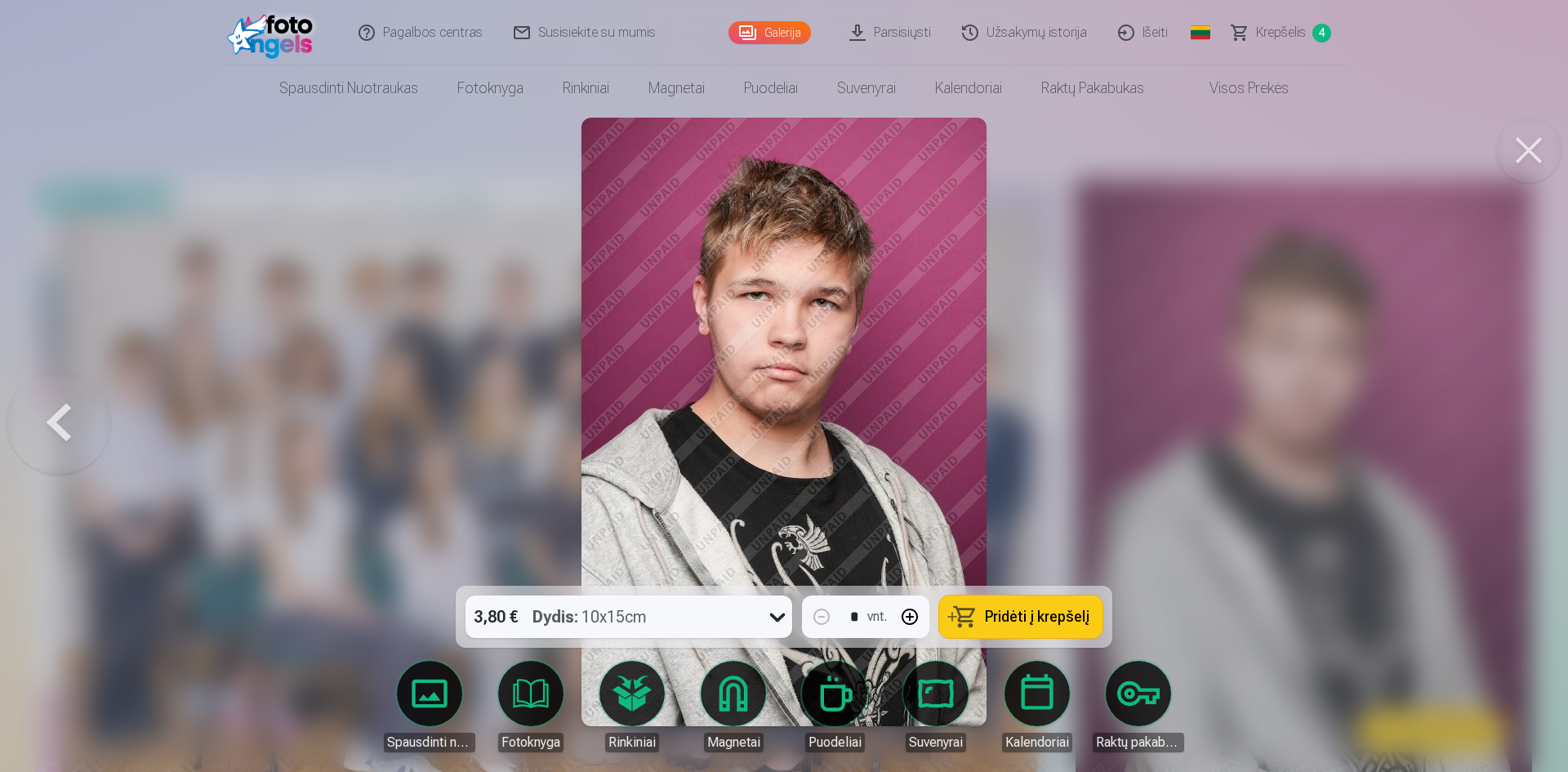
click at [1511, 419] on div at bounding box center [784, 386] width 1568 height 772
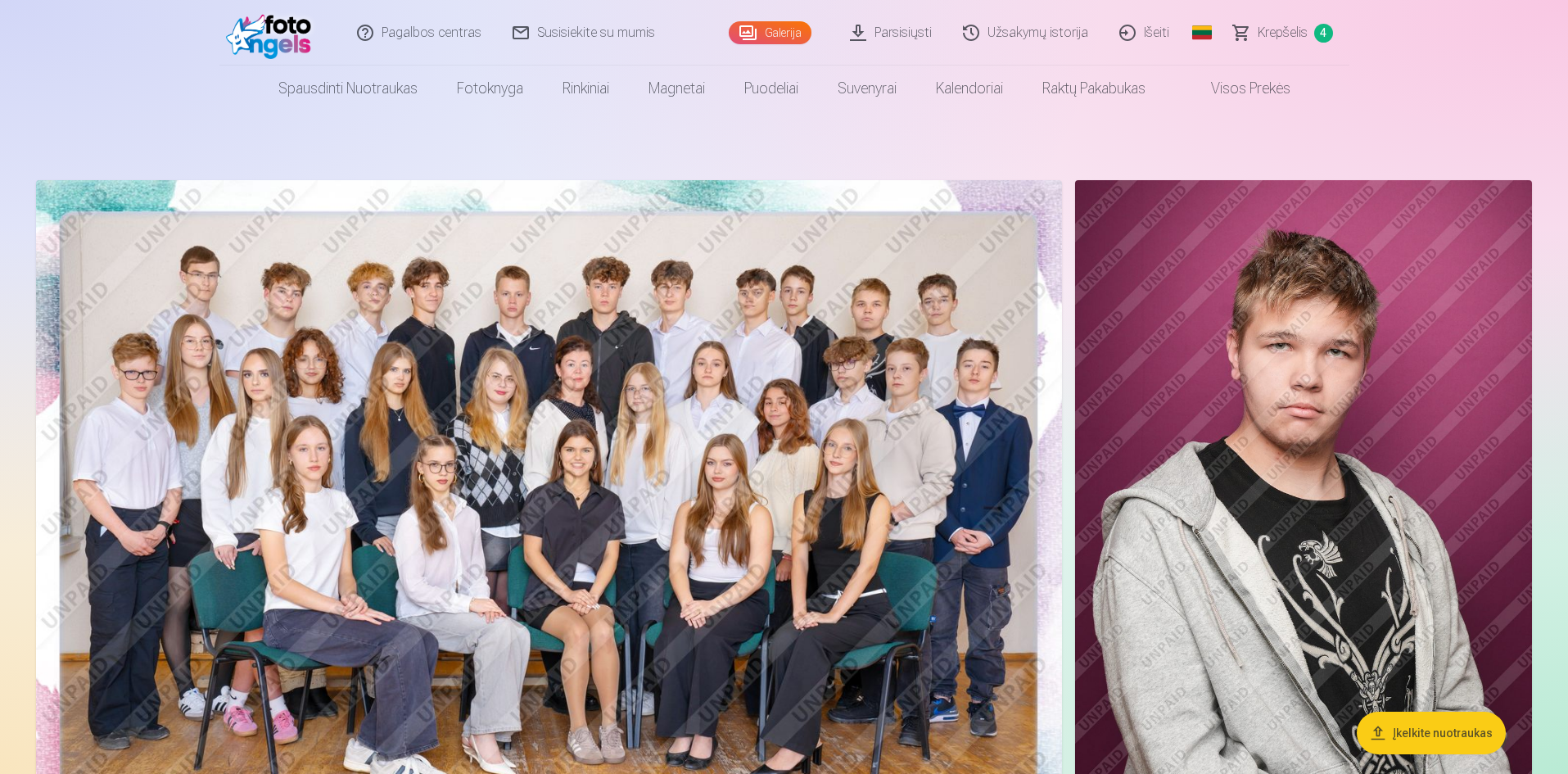
click at [1377, 548] on img at bounding box center [1303, 523] width 457 height 685
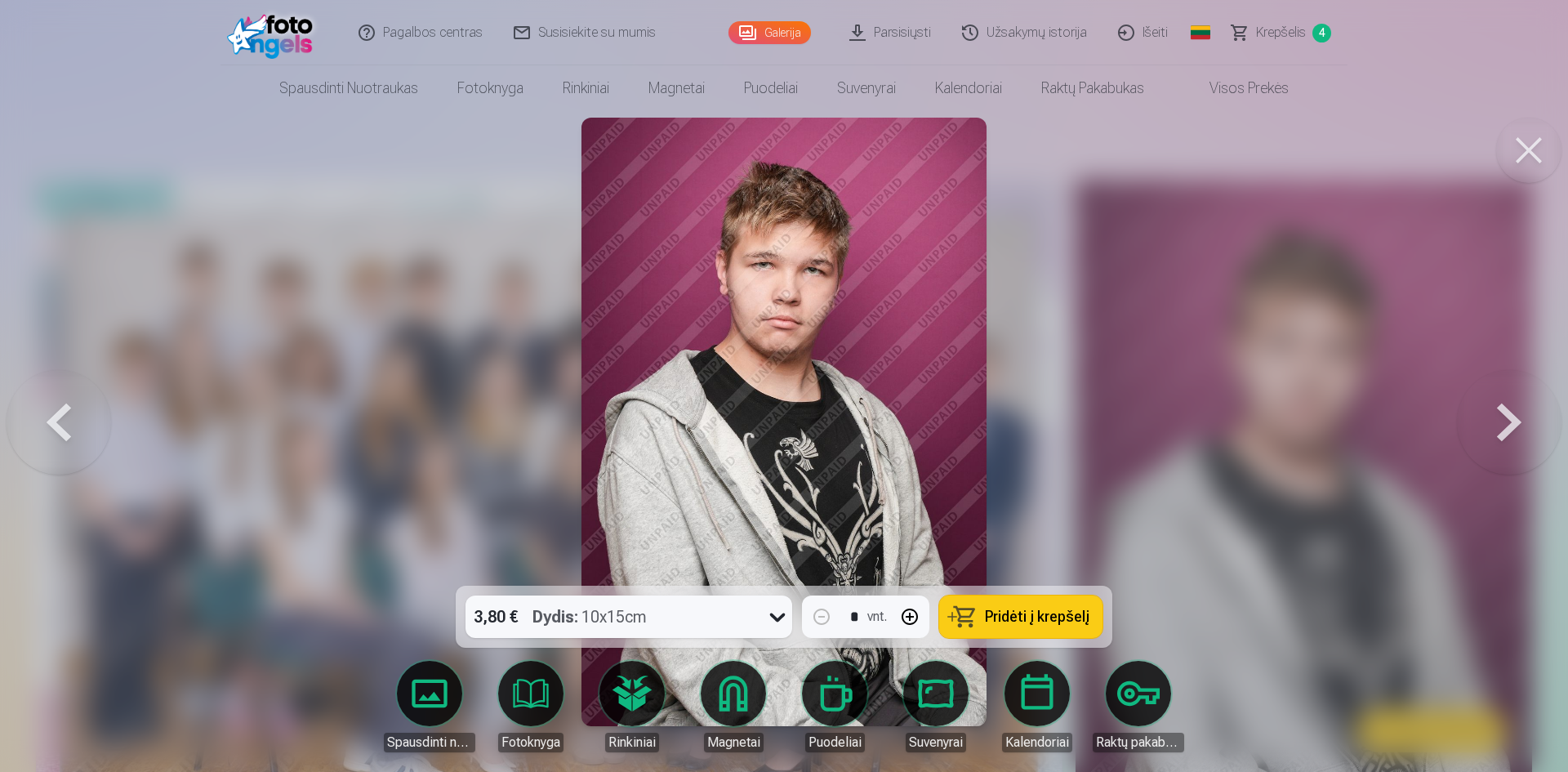
click at [1511, 426] on button at bounding box center [1509, 421] width 105 height 294
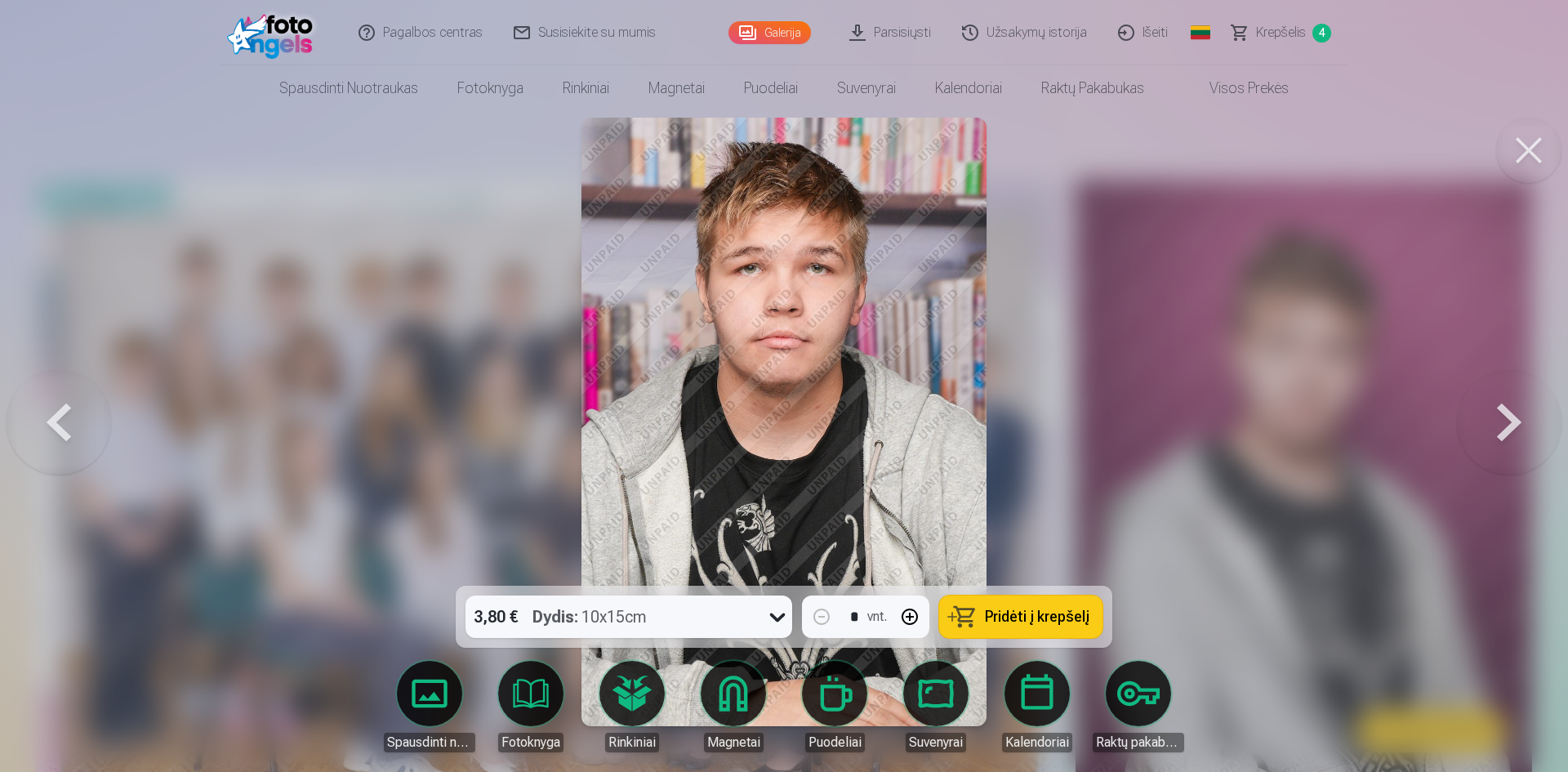
click at [1511, 426] on button at bounding box center [1509, 421] width 105 height 294
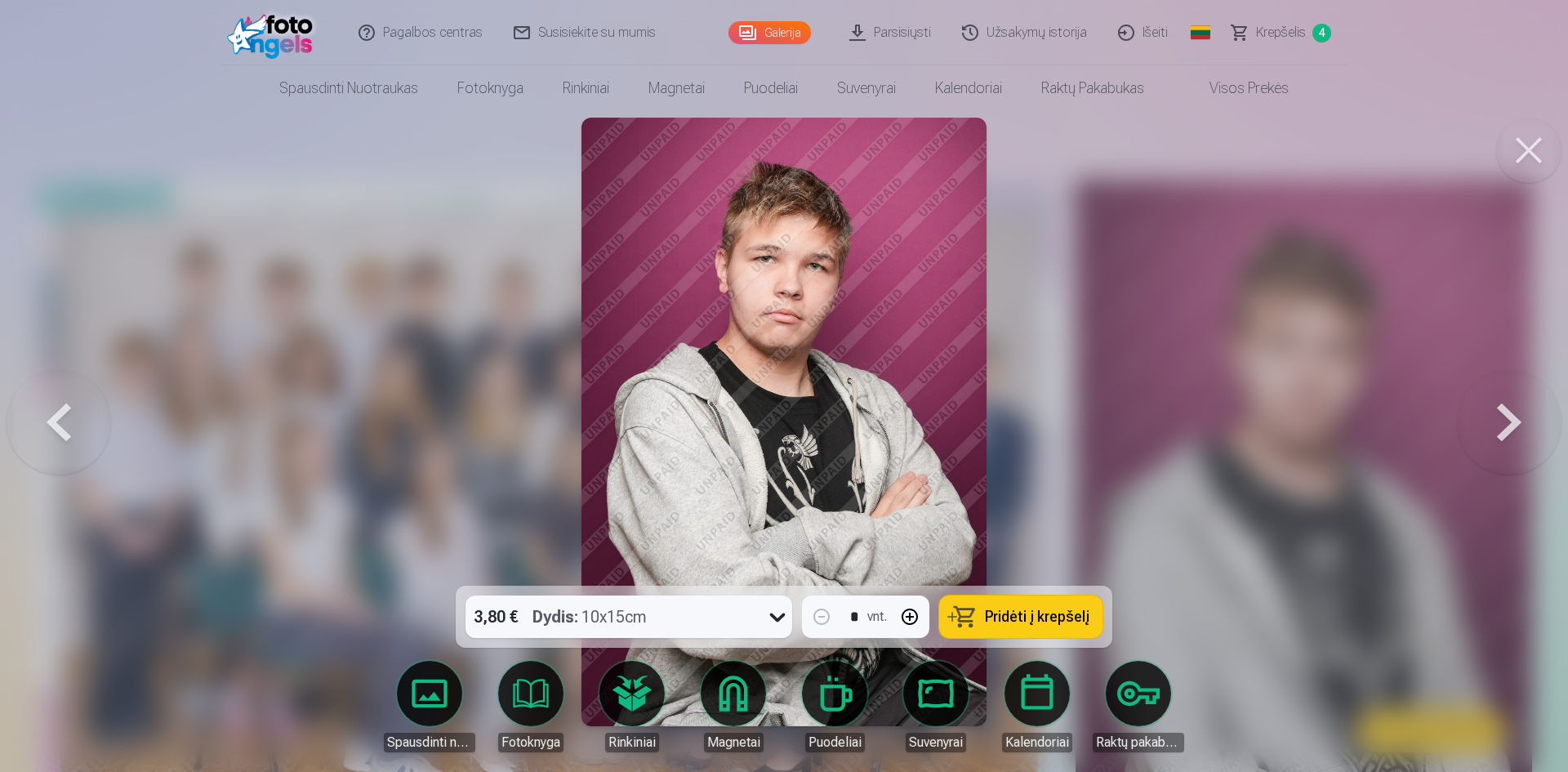
click at [1511, 426] on button at bounding box center [1509, 421] width 105 height 294
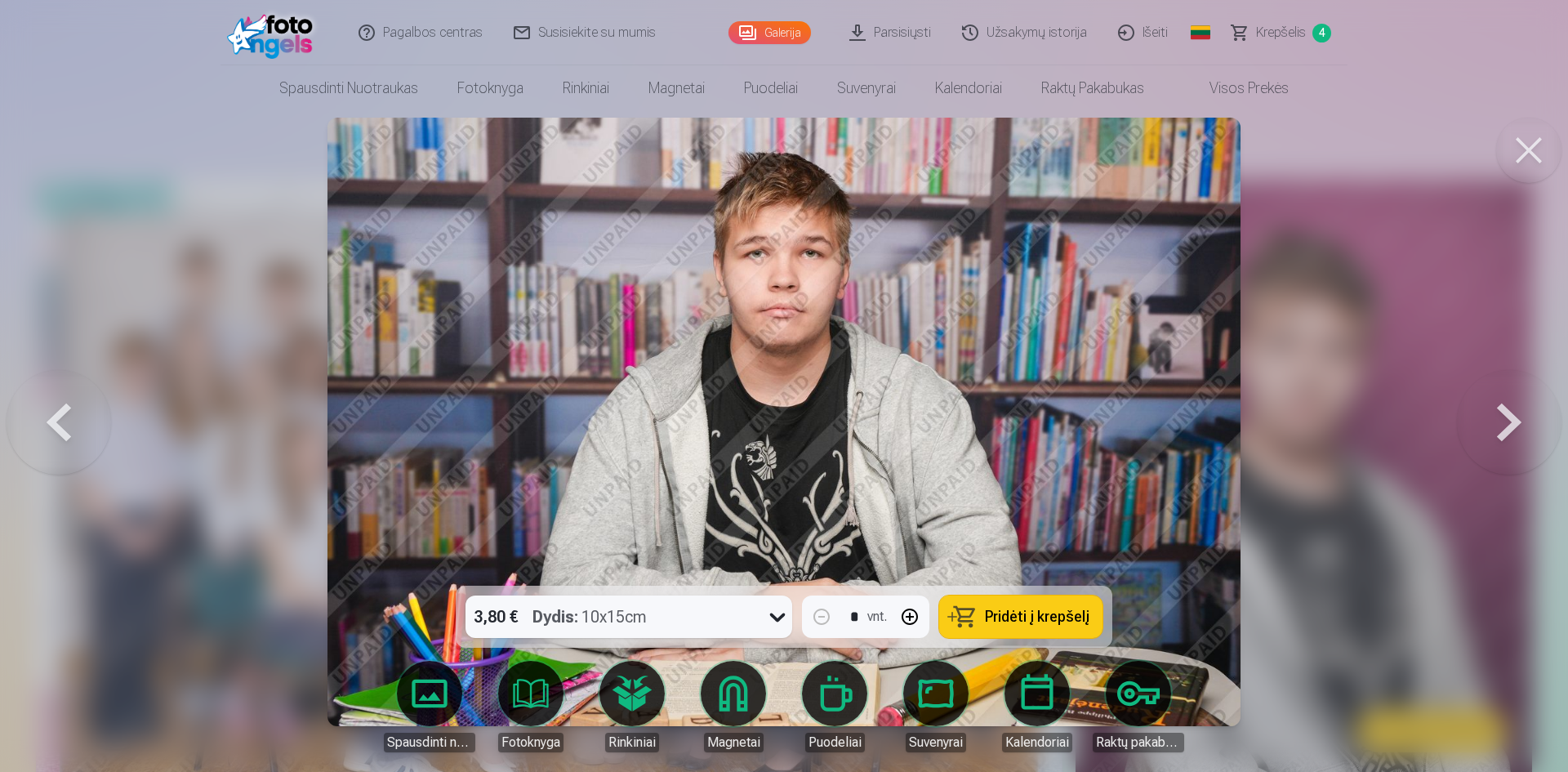
click at [1511, 426] on button at bounding box center [1509, 421] width 105 height 294
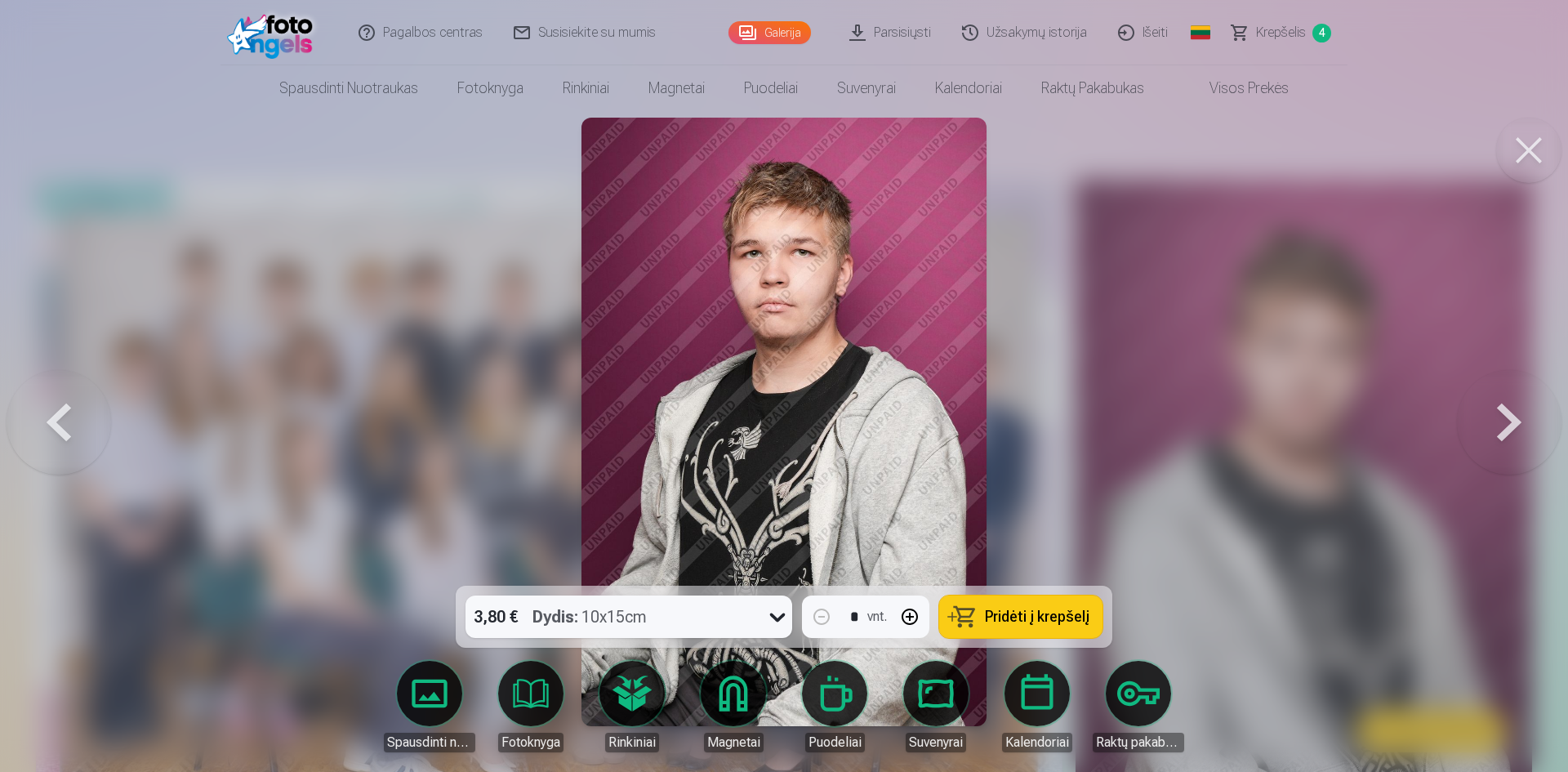
click at [1511, 426] on button at bounding box center [1509, 421] width 105 height 294
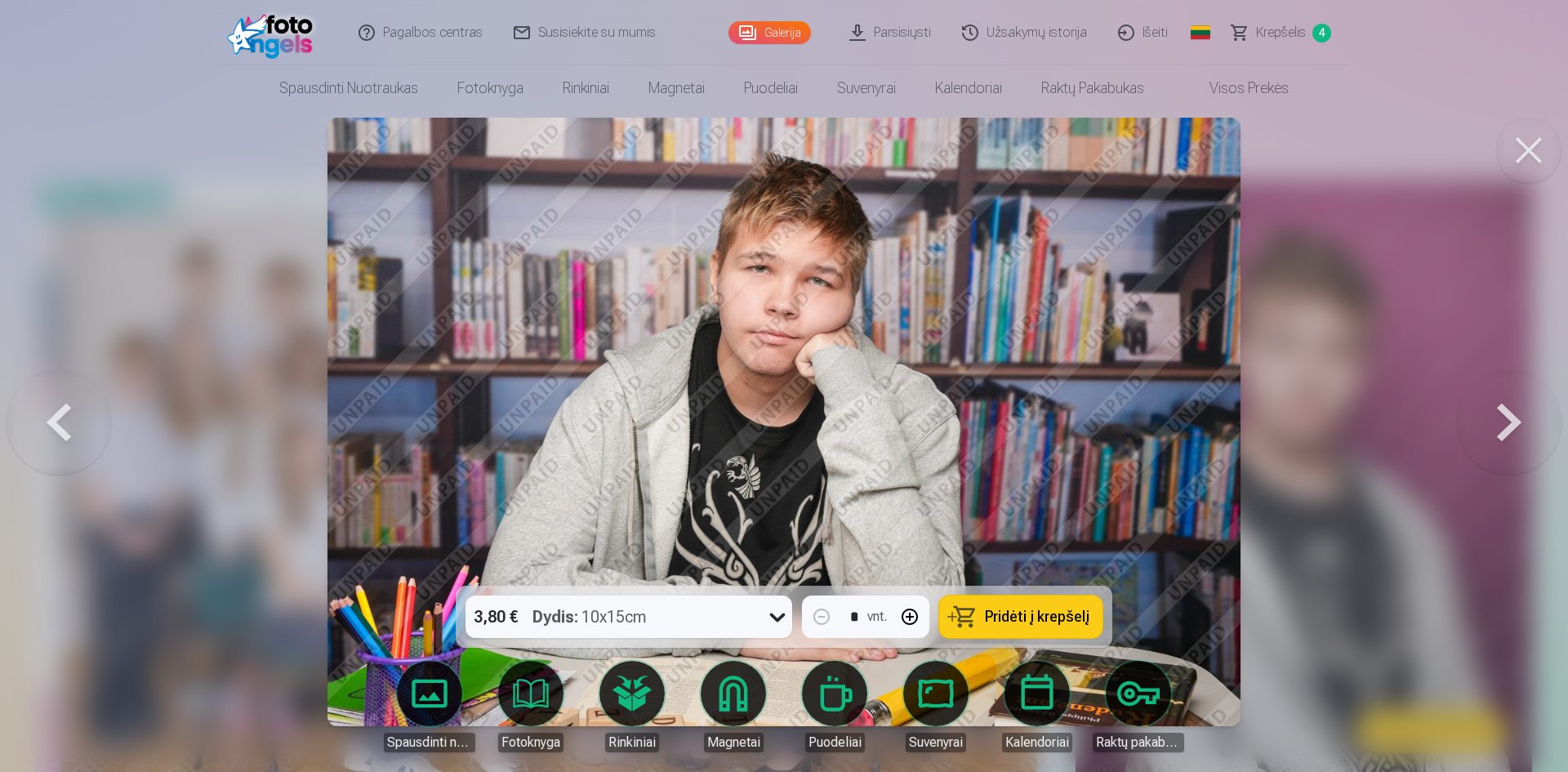
click at [1511, 426] on button at bounding box center [1509, 421] width 105 height 294
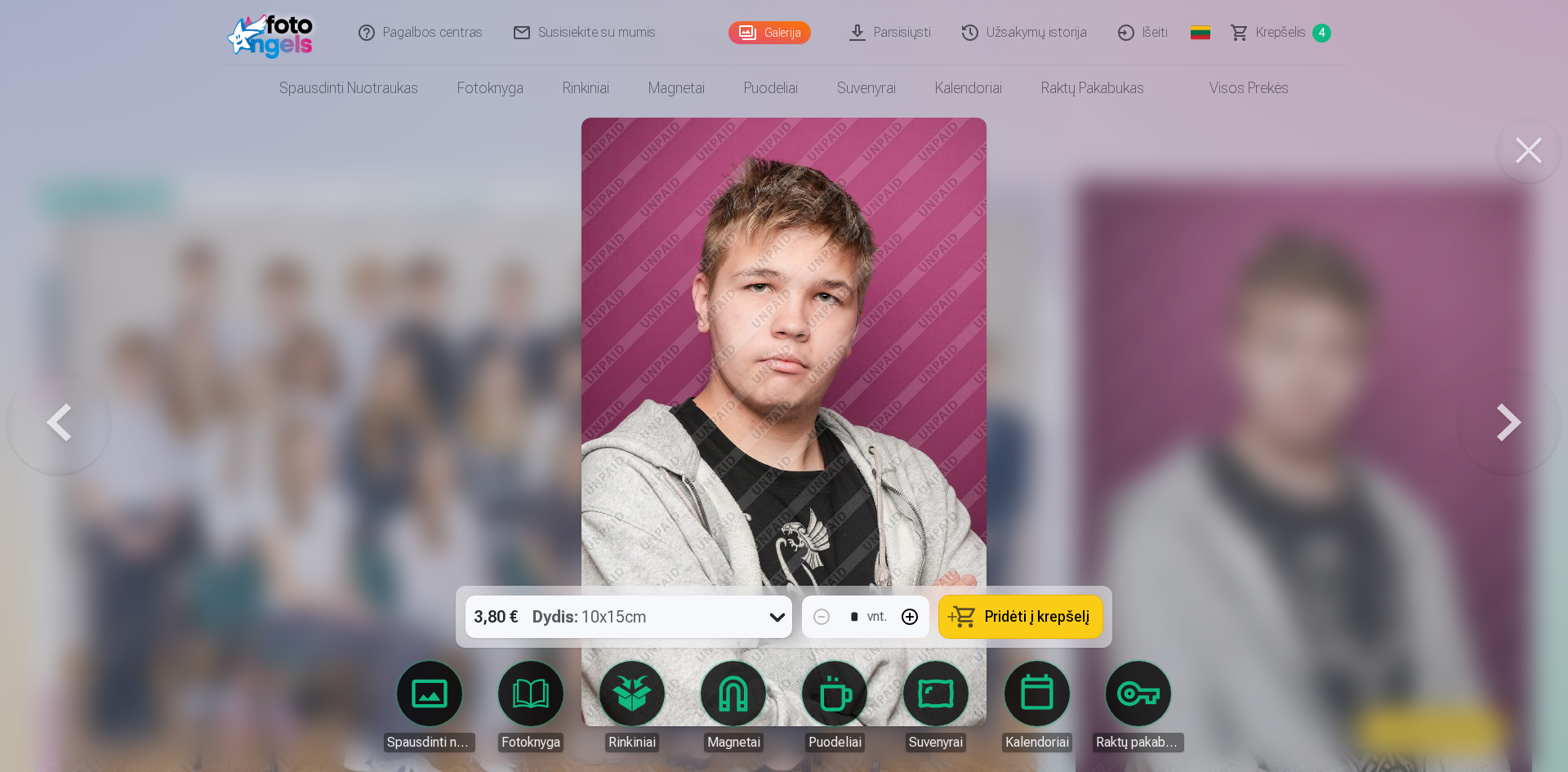
click at [1511, 426] on button at bounding box center [1509, 421] width 105 height 294
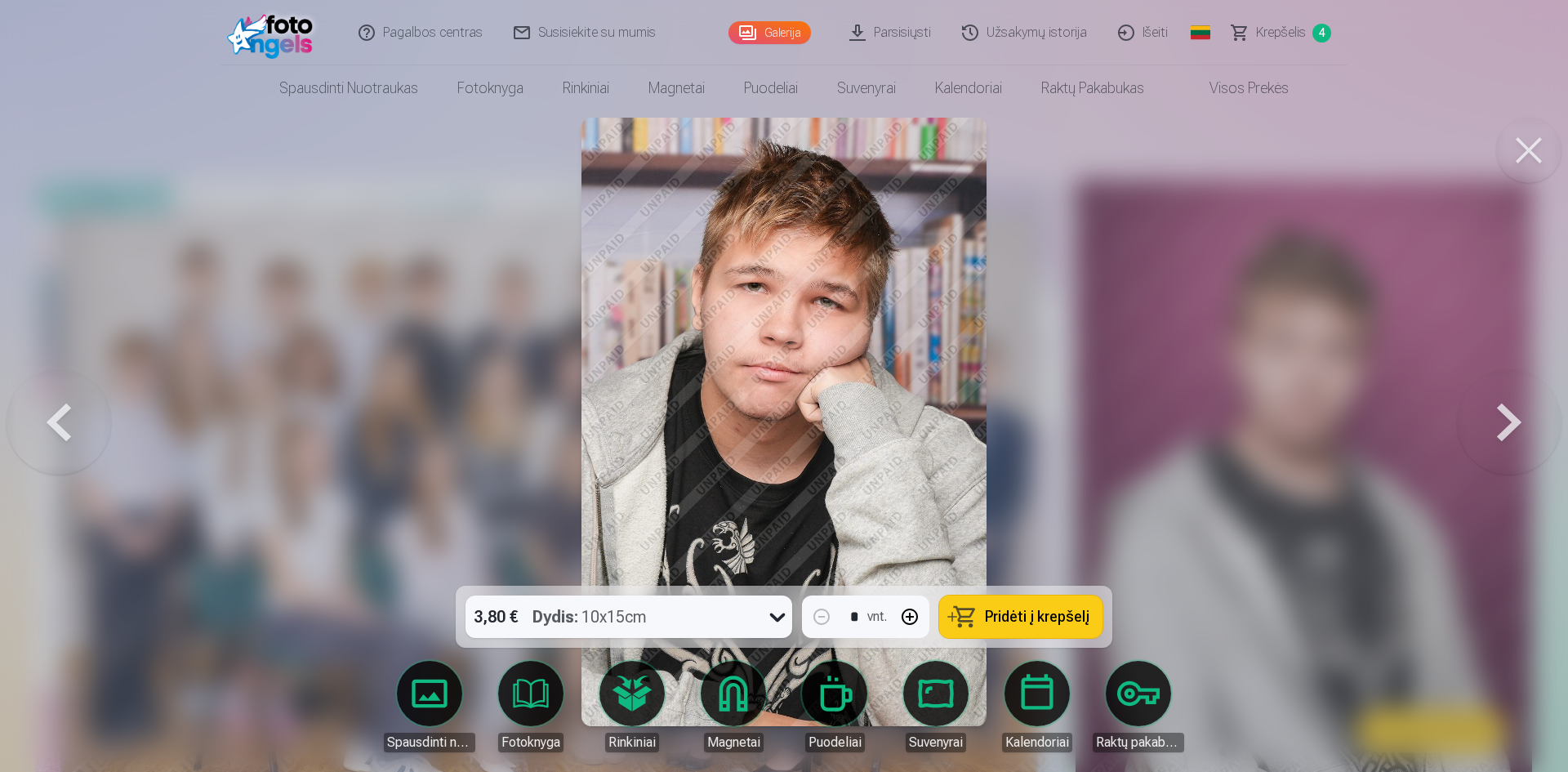
click at [1511, 426] on button at bounding box center [1509, 421] width 105 height 294
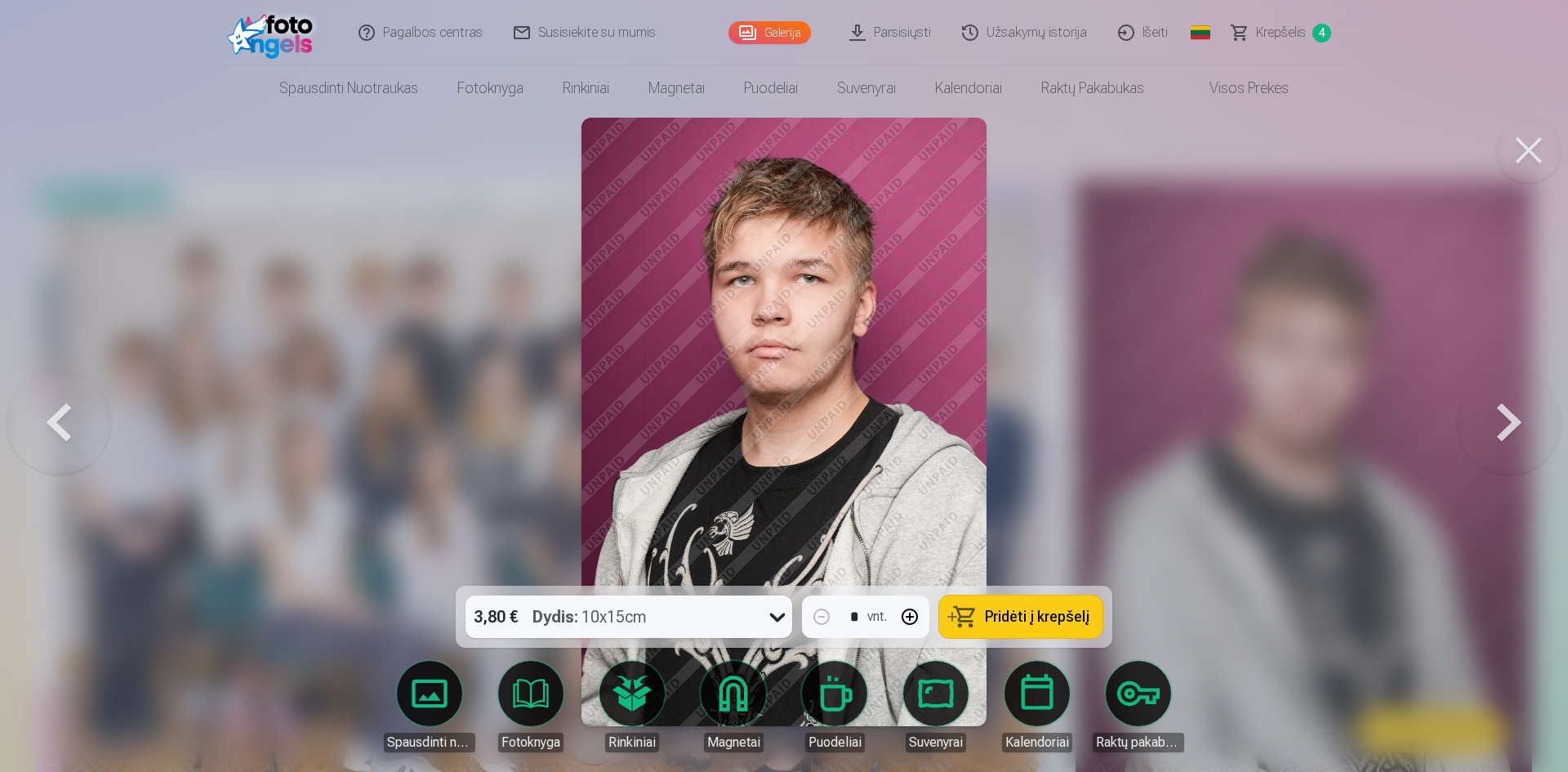
click at [1511, 426] on button at bounding box center [1509, 421] width 105 height 294
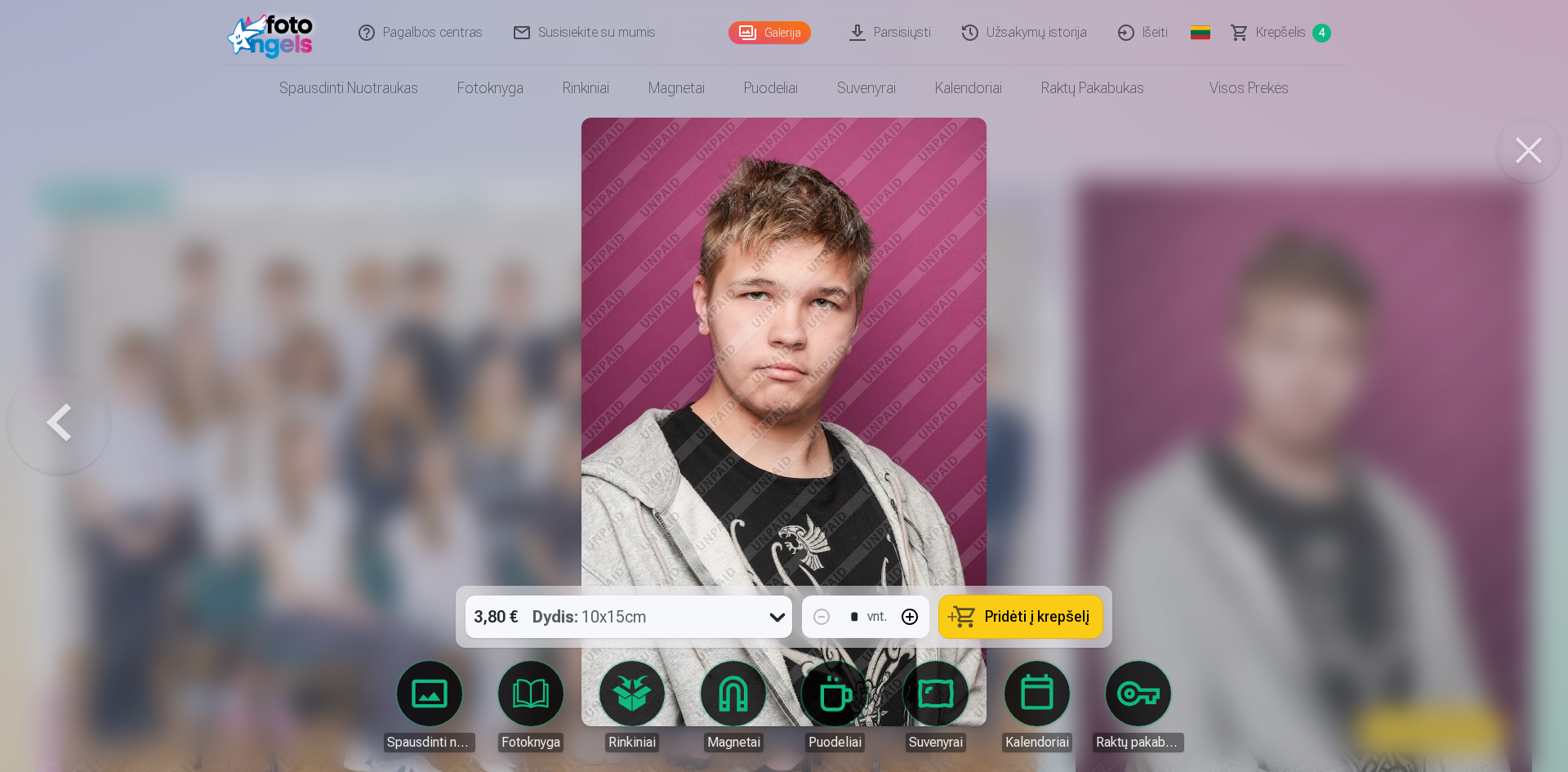
click at [1511, 426] on div at bounding box center [784, 386] width 1568 height 772
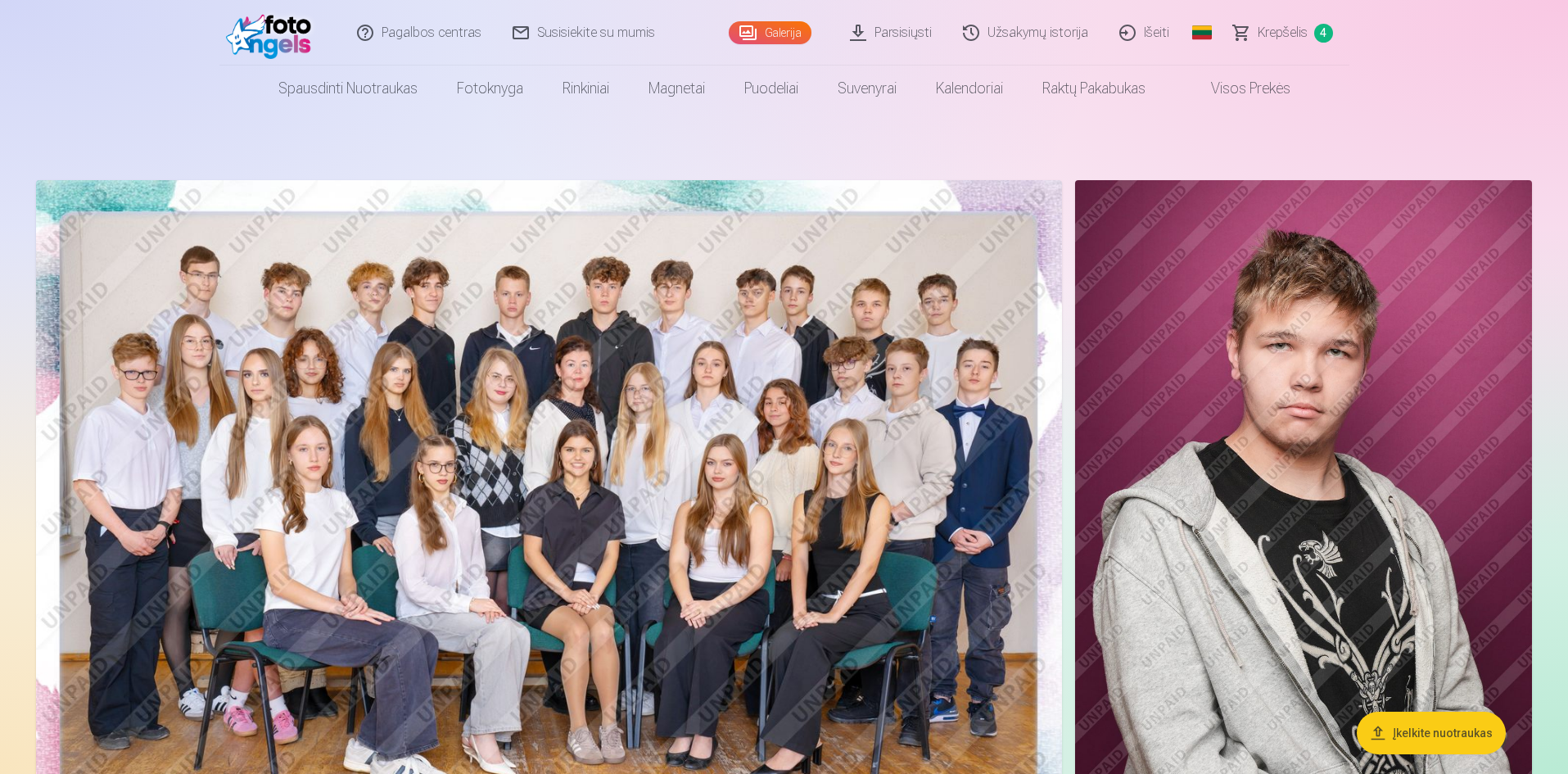
click at [1279, 19] on link "Krepšelis 4" at bounding box center [1283, 33] width 131 height 66
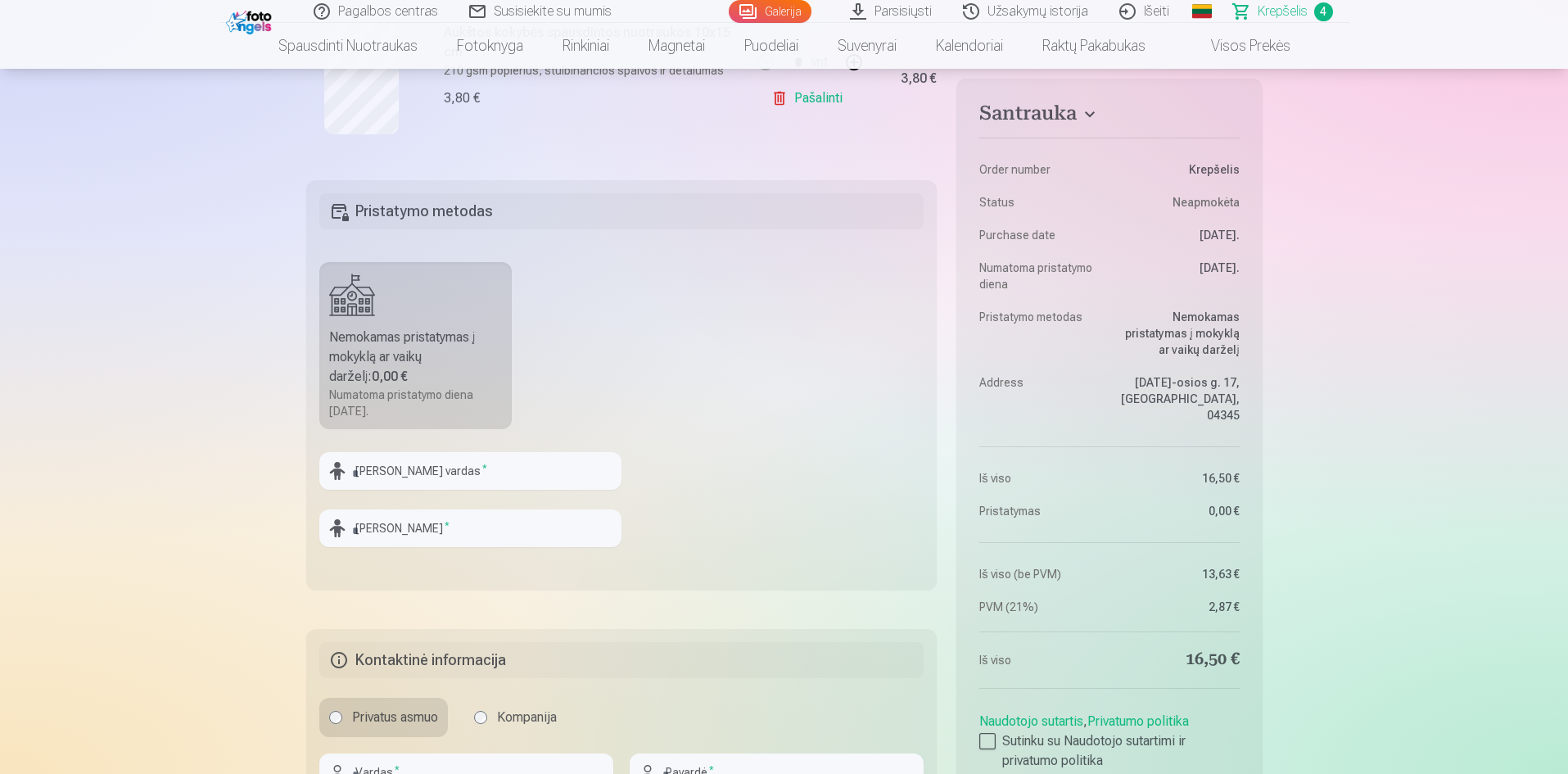
scroll to position [1228, 0]
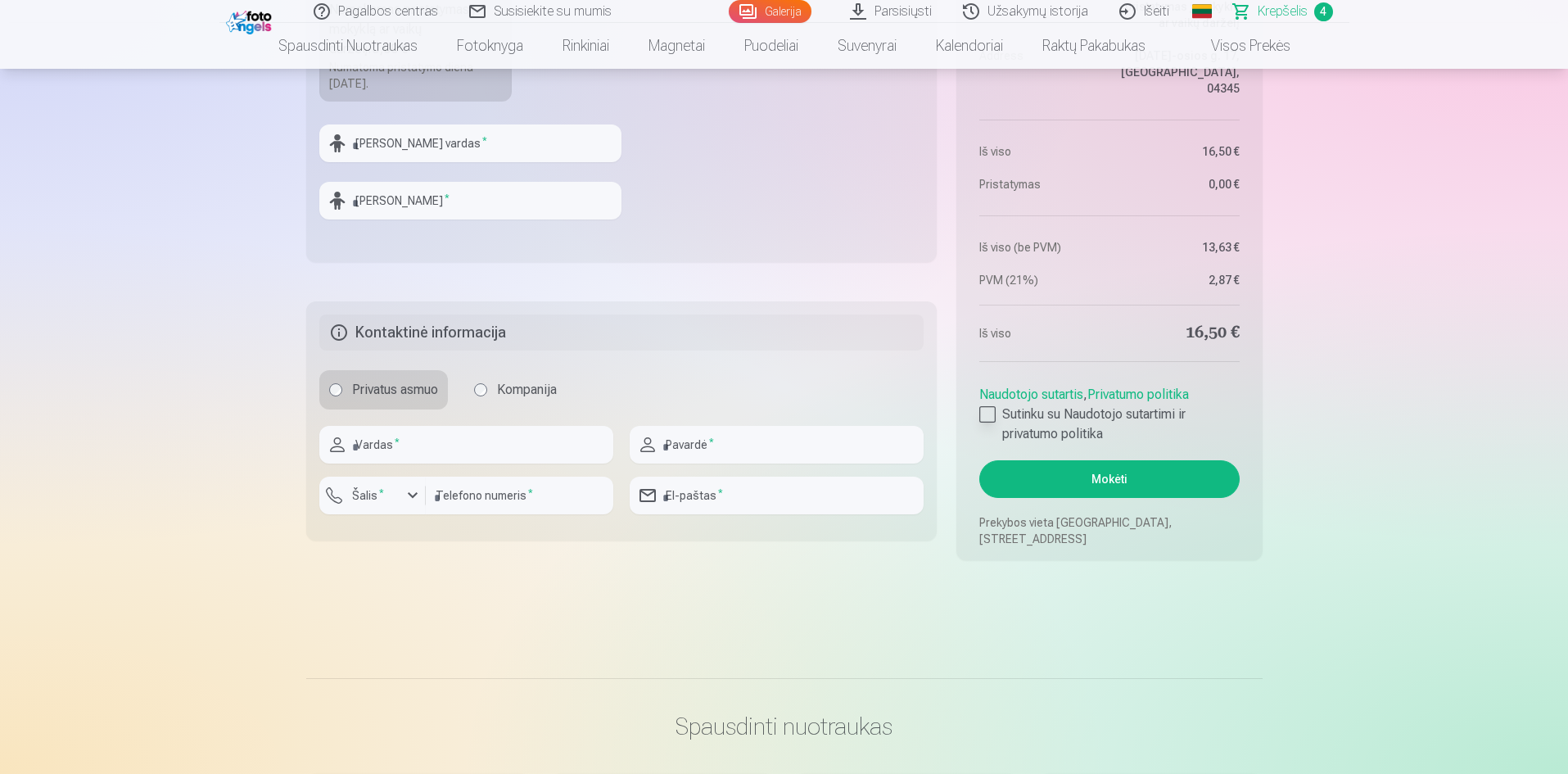
click at [990, 408] on div at bounding box center [988, 414] width 16 height 16
click at [503, 444] on input "text" at bounding box center [466, 444] width 294 height 37
type input "*"
type input "****"
click at [718, 446] on input "text" at bounding box center [777, 444] width 294 height 37
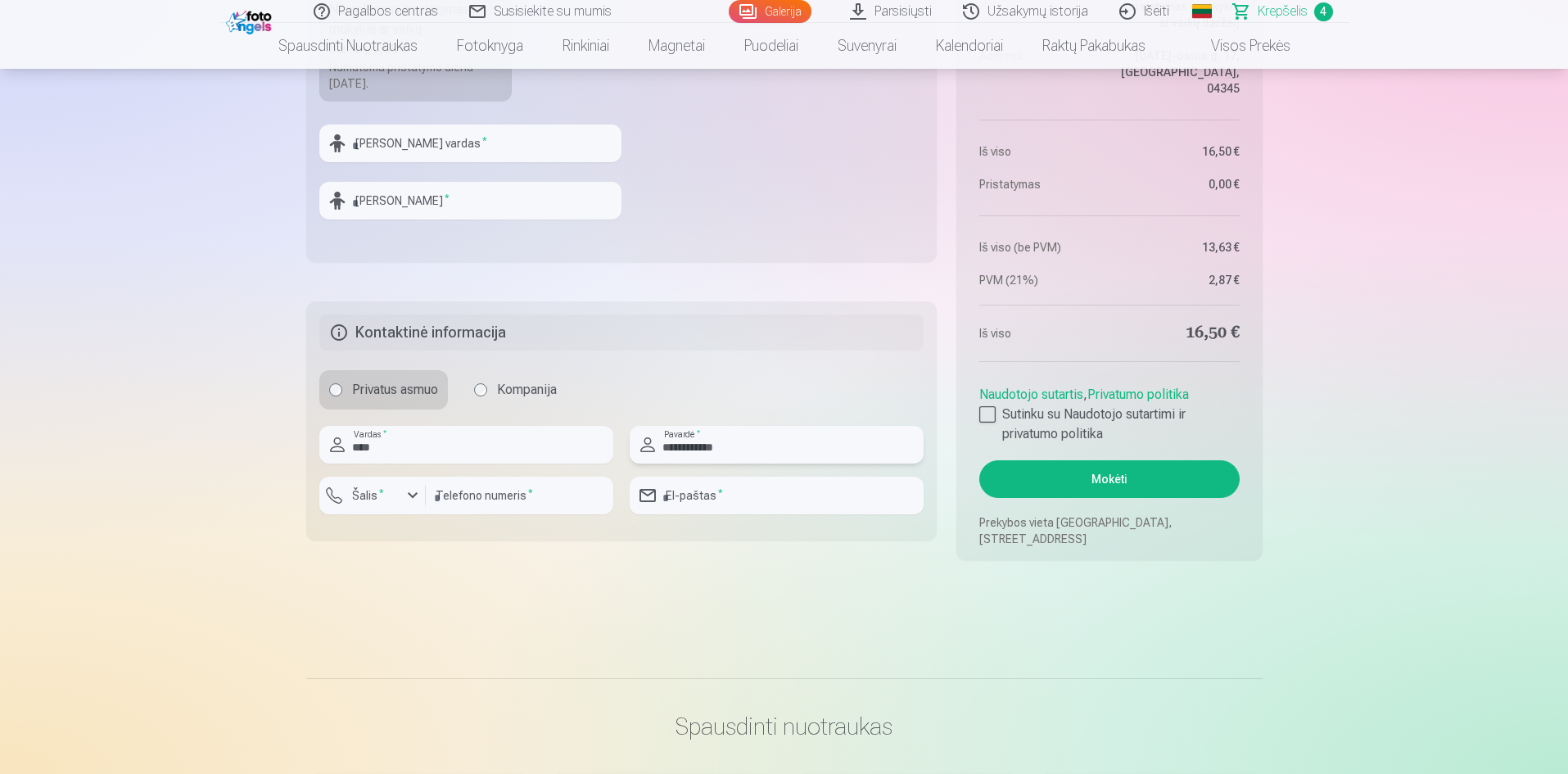
type input "**********"
click at [461, 504] on input "number" at bounding box center [519, 494] width 187 height 37
click at [405, 493] on div "button" at bounding box center [413, 495] width 20 height 20
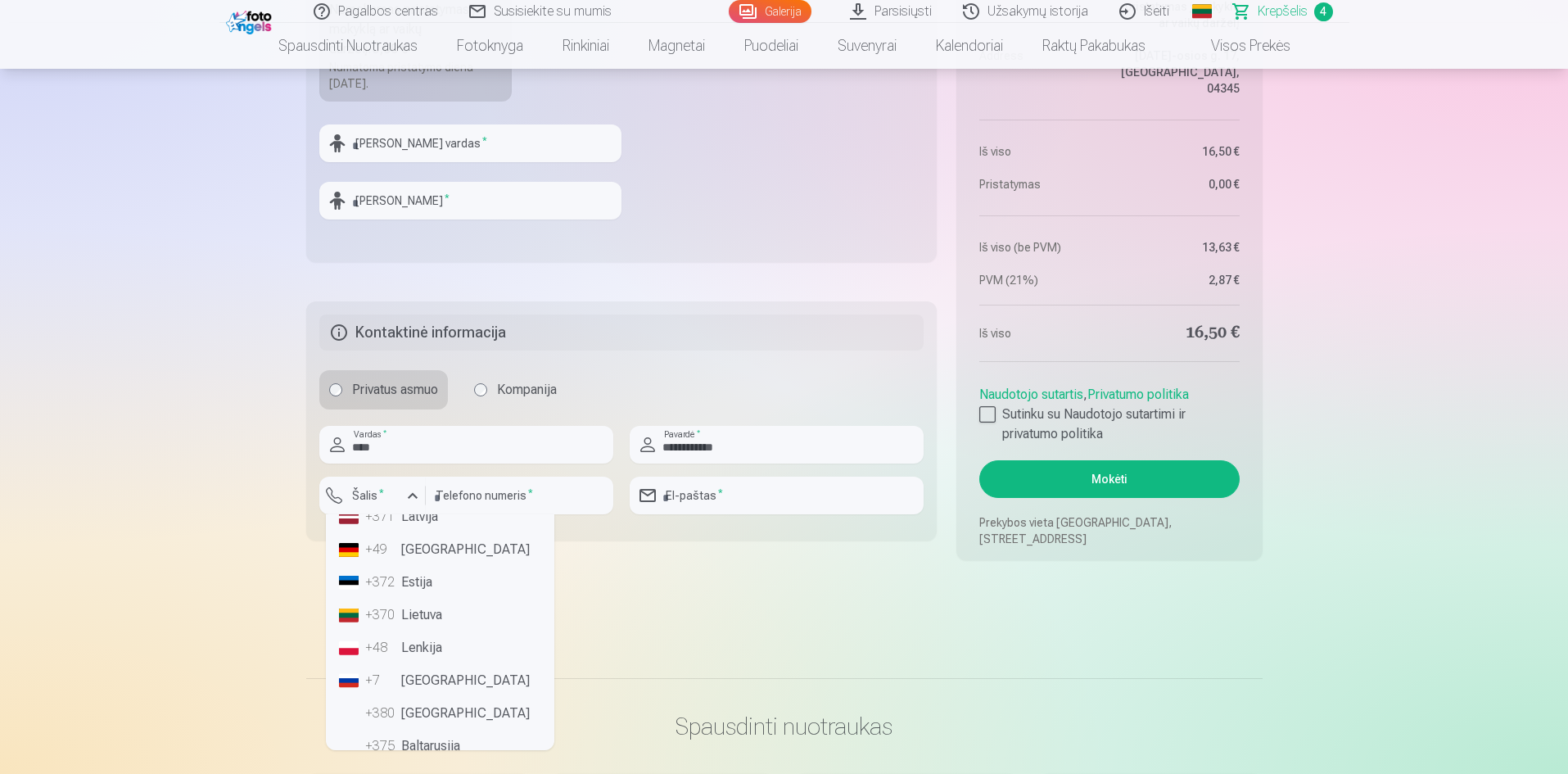
scroll to position [82, 0]
click at [426, 594] on li "+370 Lietuva" at bounding box center [440, 590] width 216 height 33
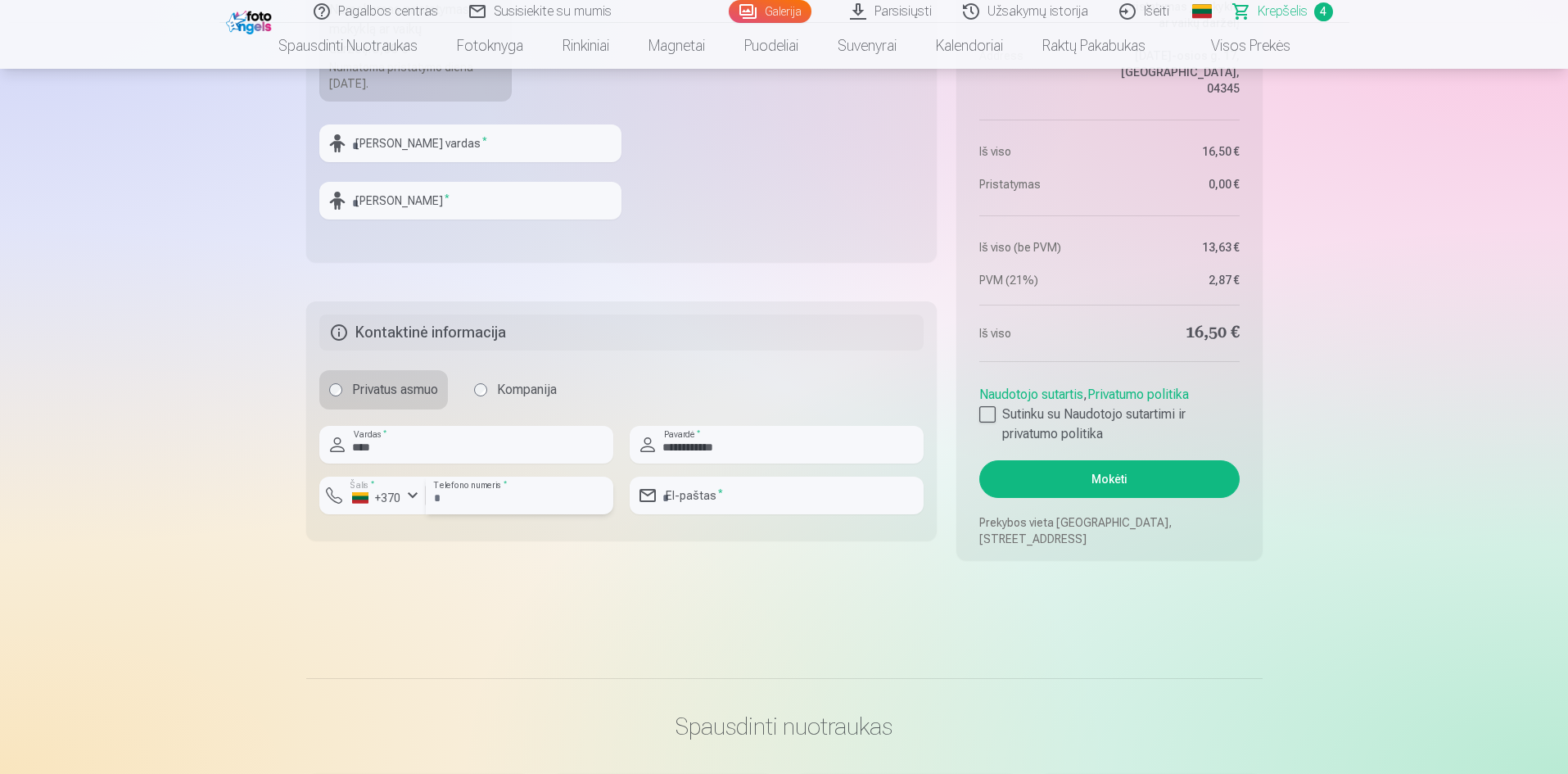
click at [501, 492] on input "number" at bounding box center [519, 494] width 187 height 37
type input "********"
click at [689, 493] on input "email" at bounding box center [777, 494] width 294 height 37
type input "**********"
click at [1089, 477] on button "Mokėti" at bounding box center [1109, 479] width 260 height 37
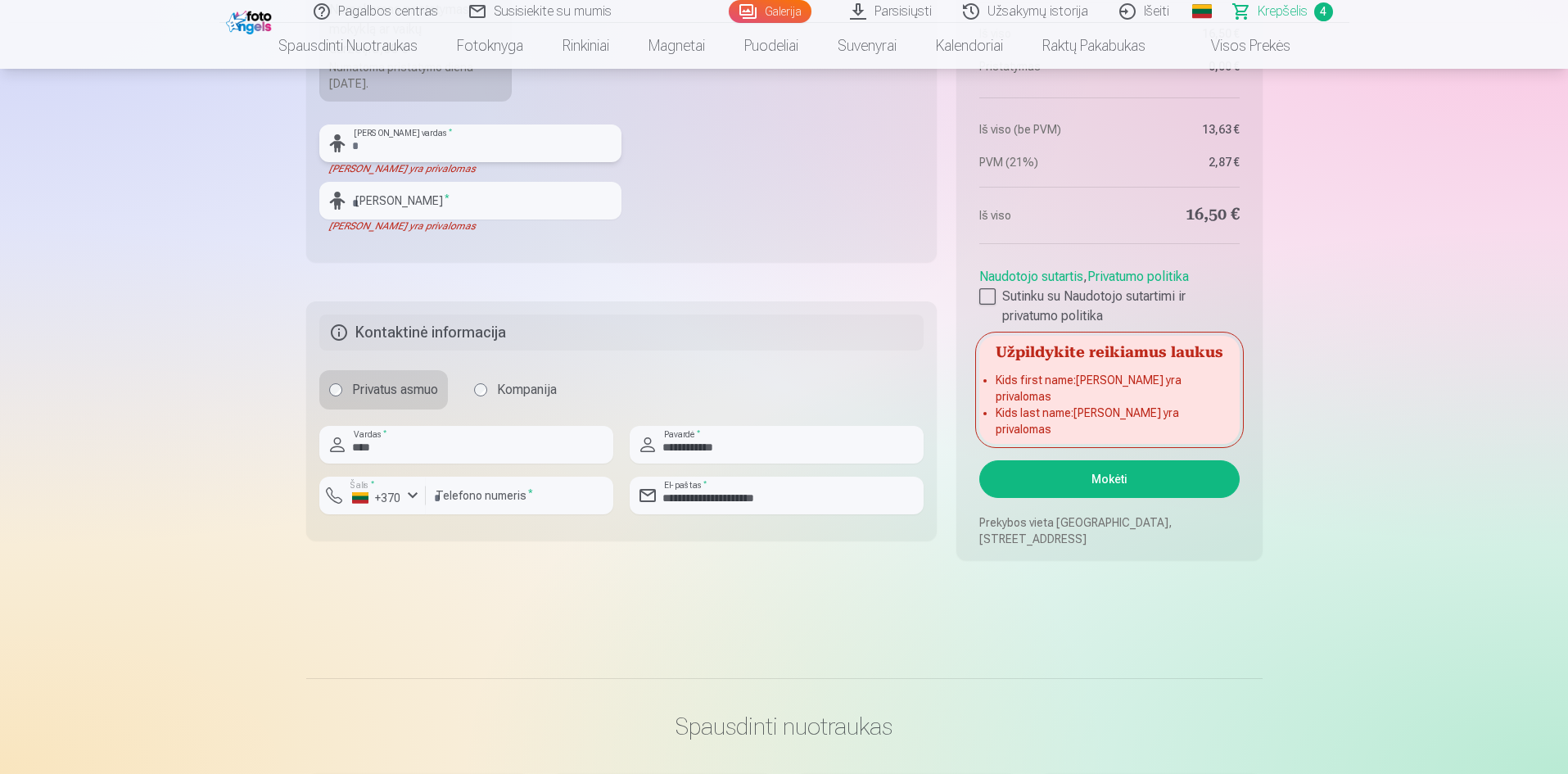
click at [407, 146] on input "text" at bounding box center [470, 143] width 302 height 37
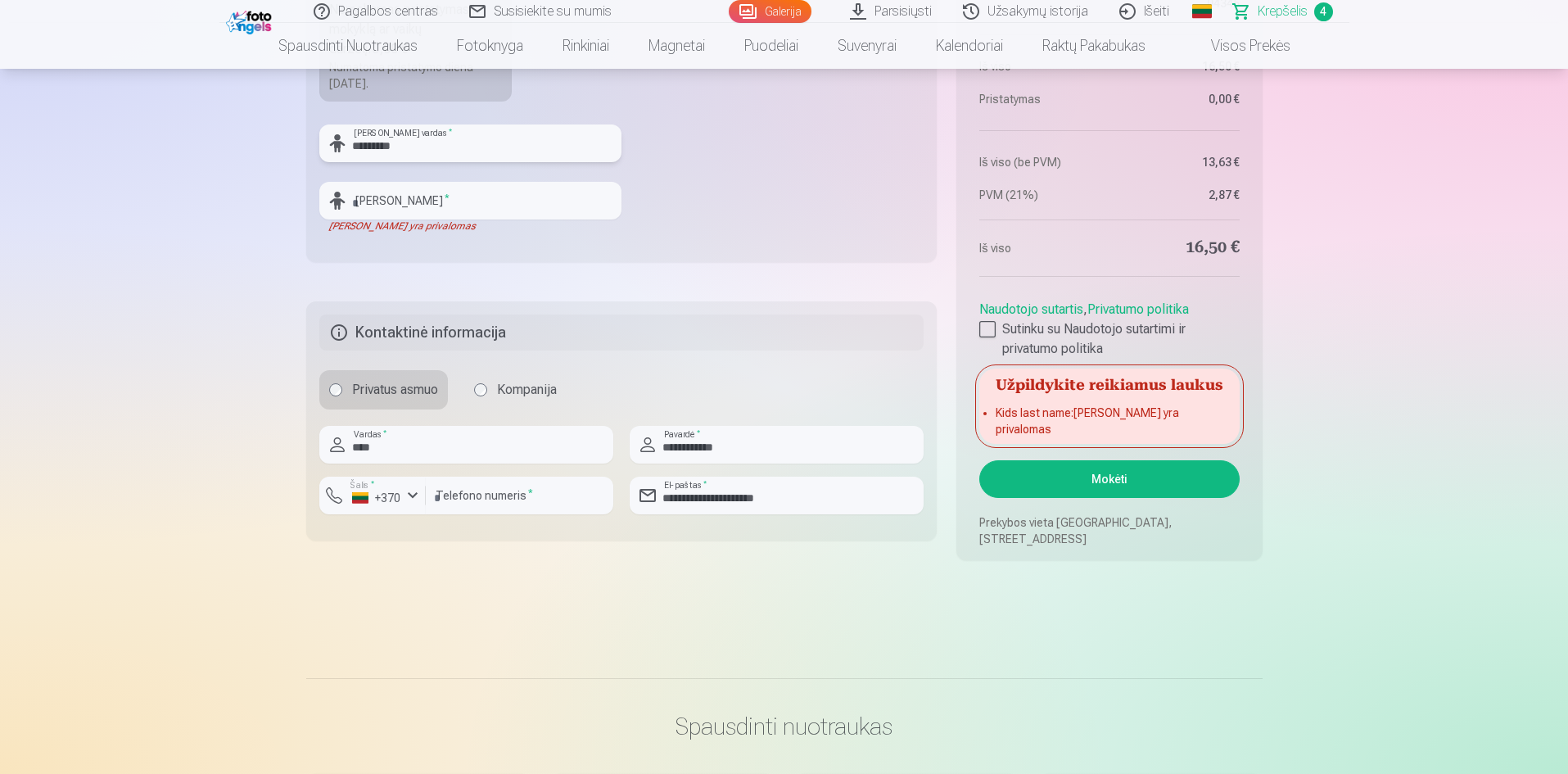
type input "*********"
click at [359, 199] on input "text" at bounding box center [470, 200] width 302 height 37
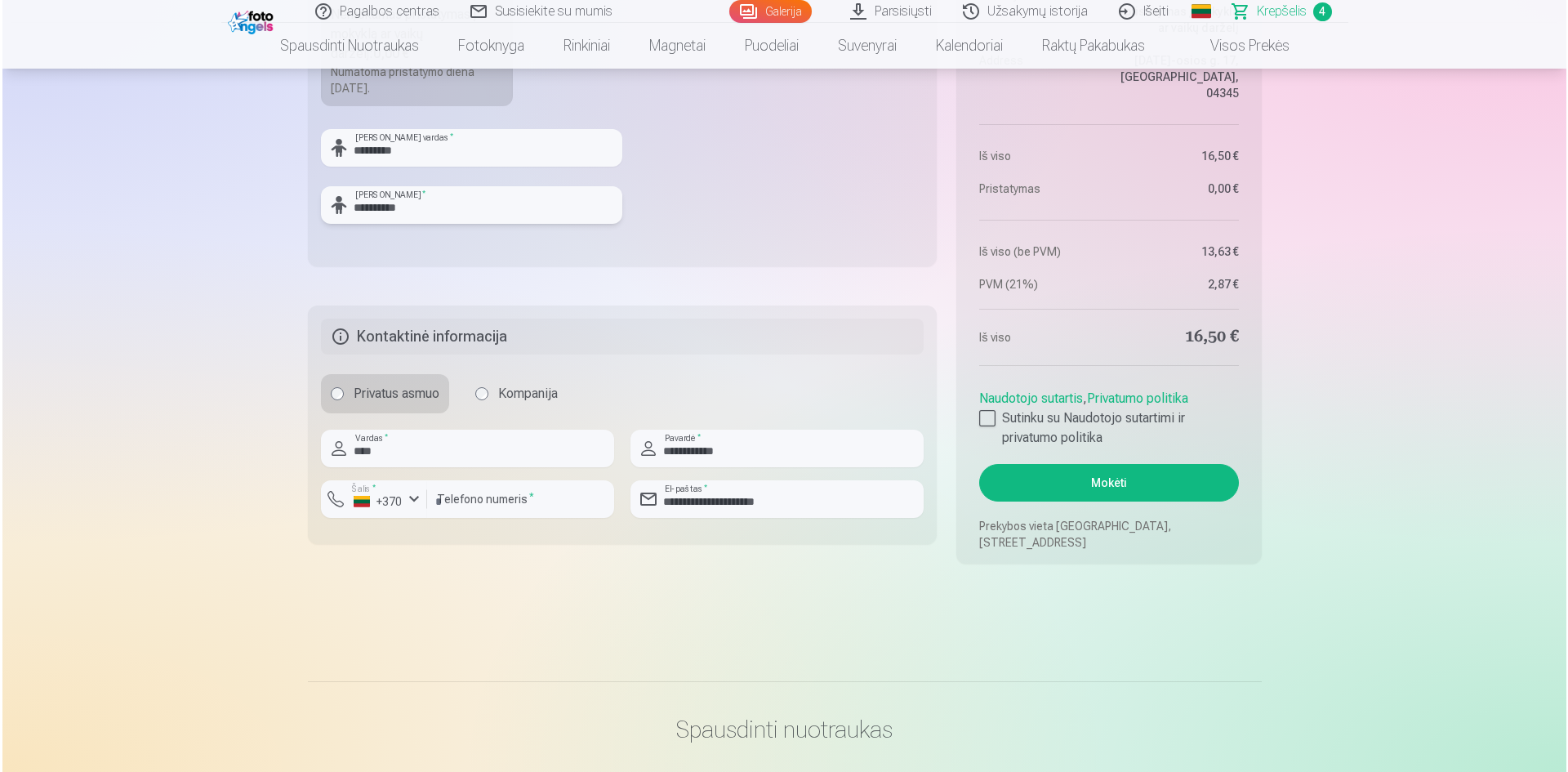
scroll to position [1225, 0]
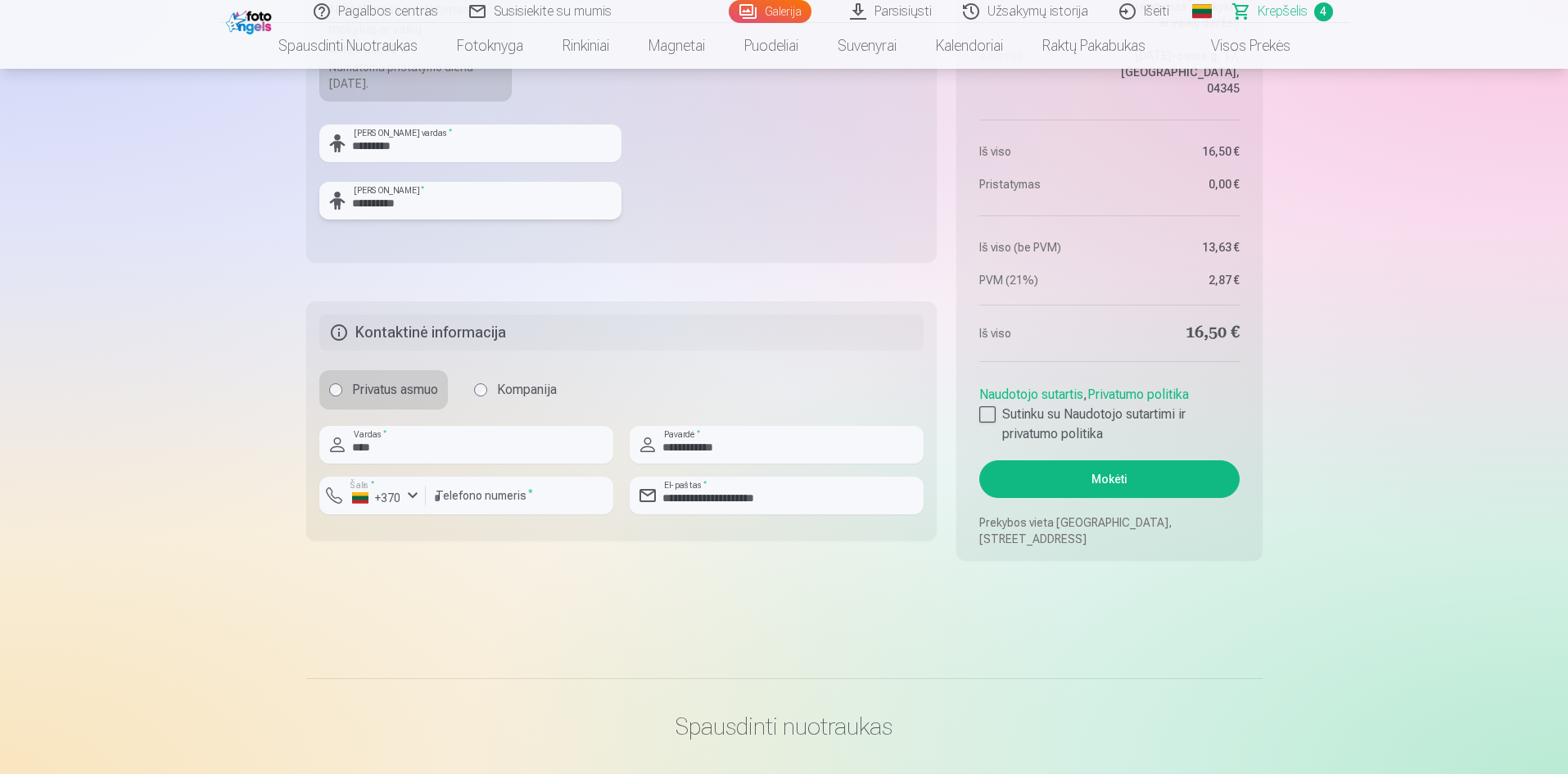
type input "**********"
click at [1074, 468] on button "Mokėti" at bounding box center [1109, 479] width 260 height 37
